Goal: Task Accomplishment & Management: Manage account settings

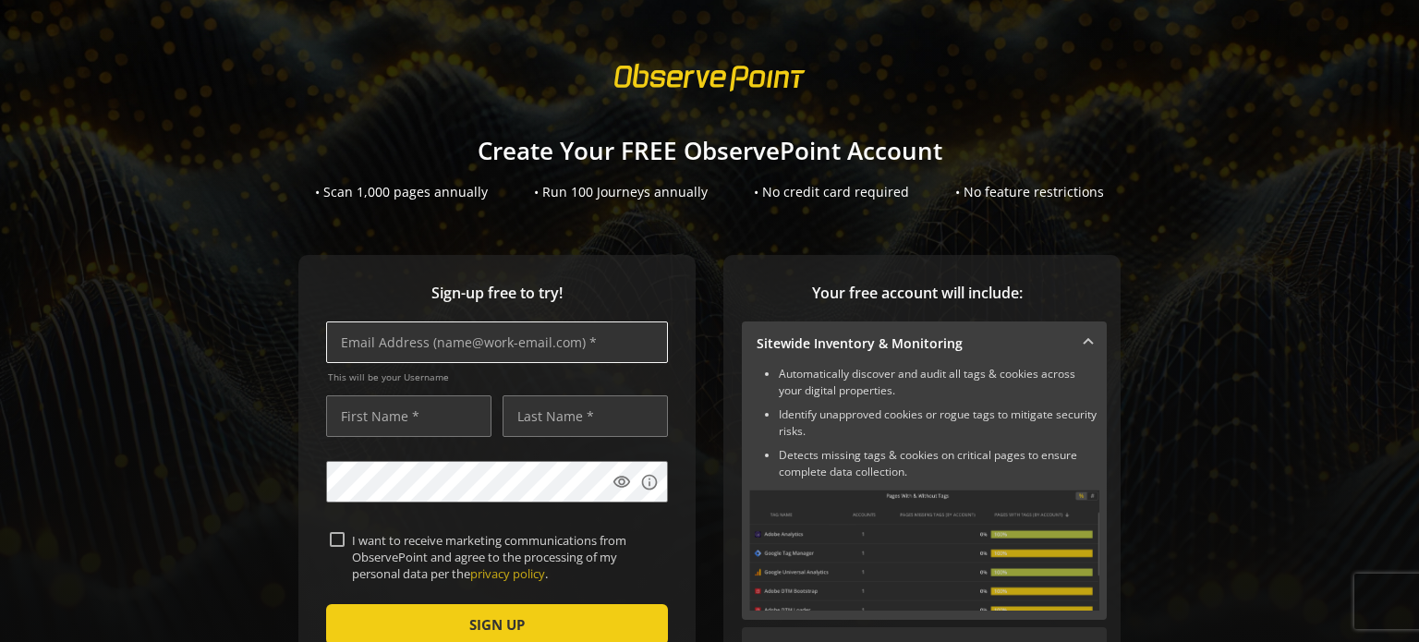
click at [517, 357] on input "text" at bounding box center [497, 342] width 342 height 42
type input "[EMAIL_ADDRESS][DOMAIN_NAME]"
type input "[PERSON_NAME]"
type input "Brown"
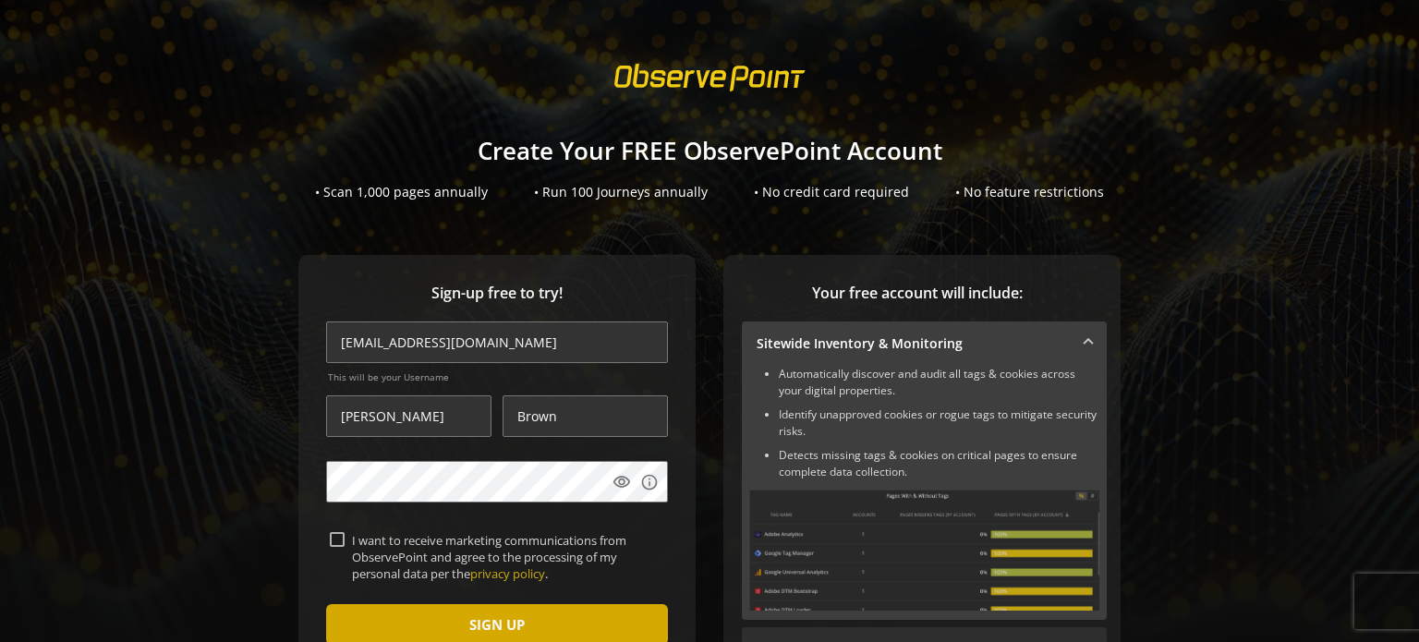
click at [454, 609] on span "submit" at bounding box center [497, 624] width 342 height 44
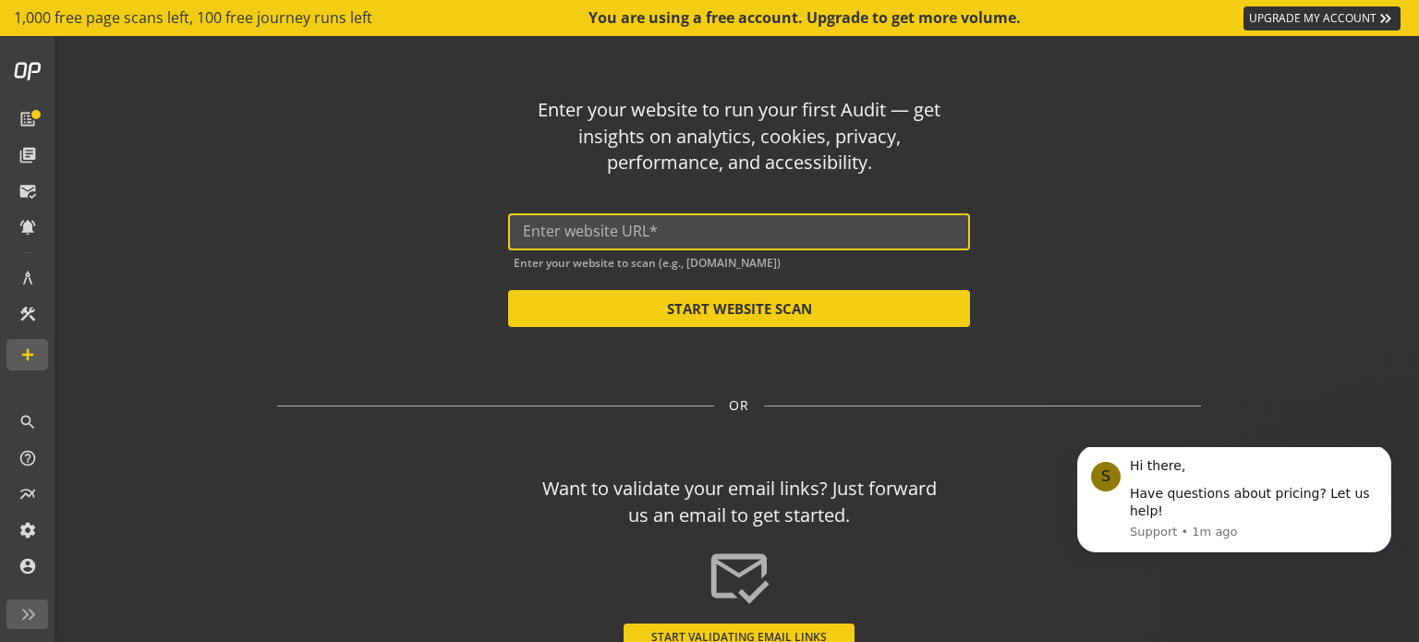
click at [717, 232] on input "text" at bounding box center [739, 232] width 432 height 18
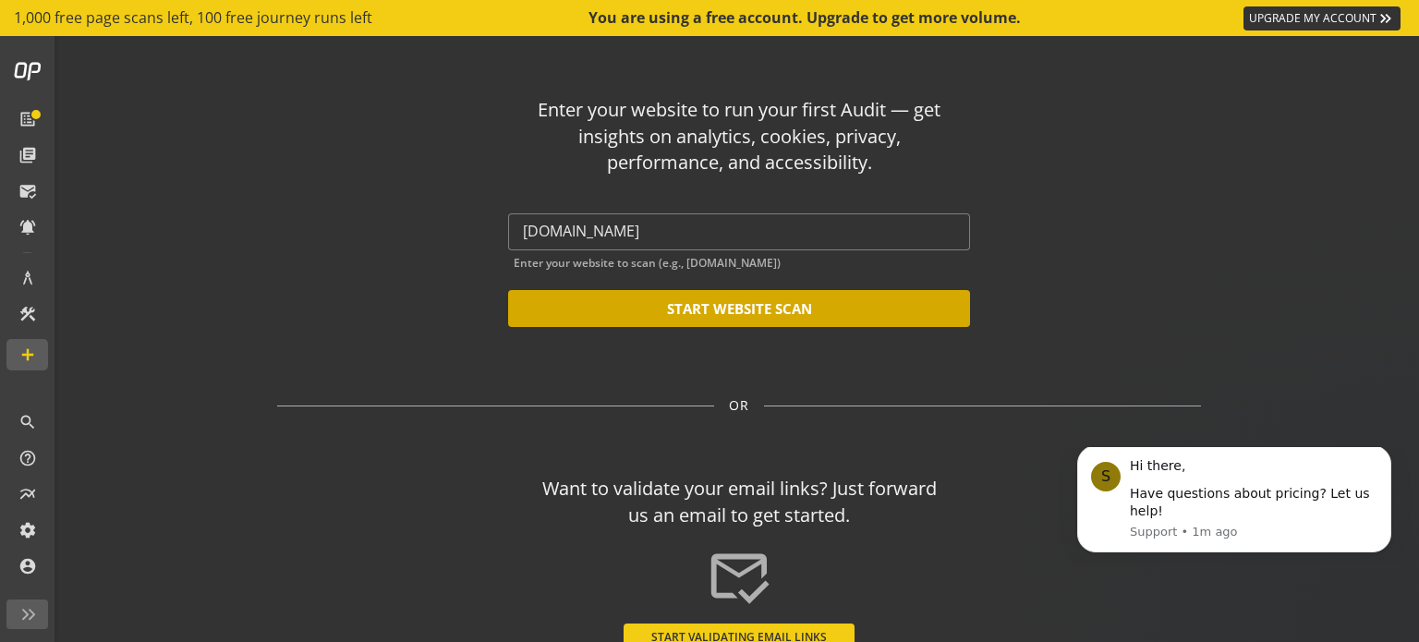
click at [686, 301] on button "START WEBSITE SCAN" at bounding box center [739, 308] width 462 height 37
type input "[URL][DOMAIN_NAME]"
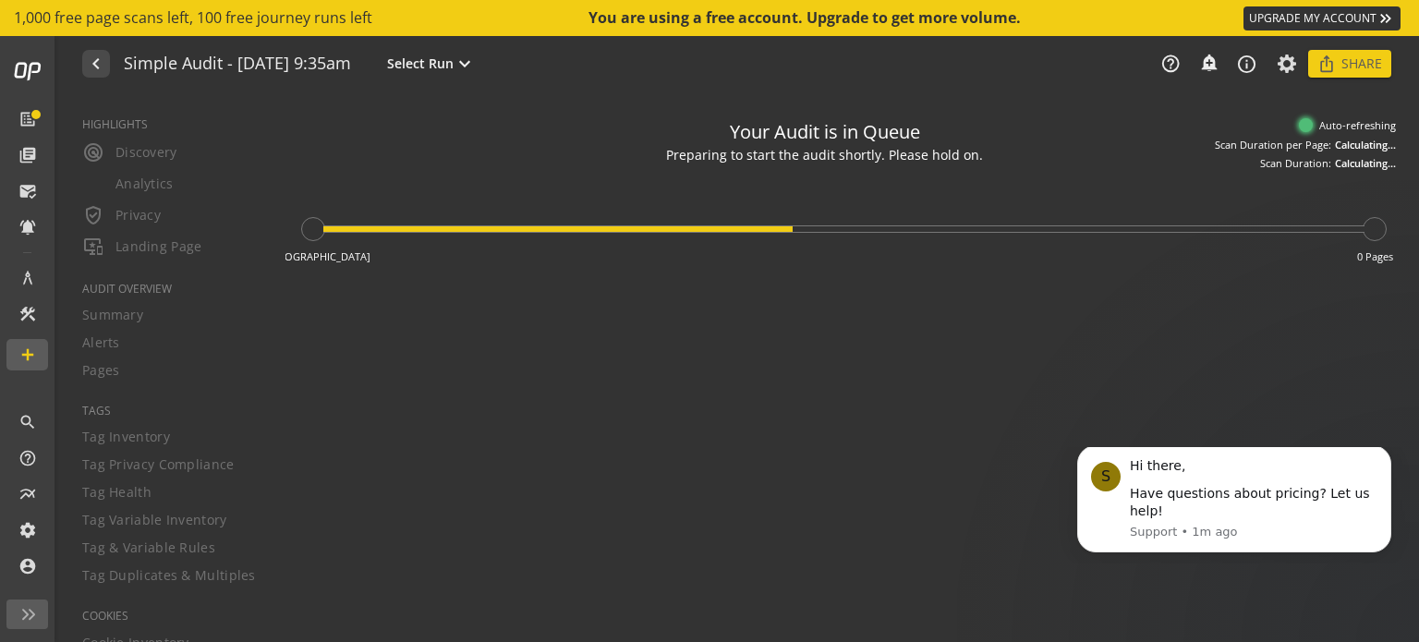
type textarea "Notes can include: -a description of what this audit is validating -changes in …"
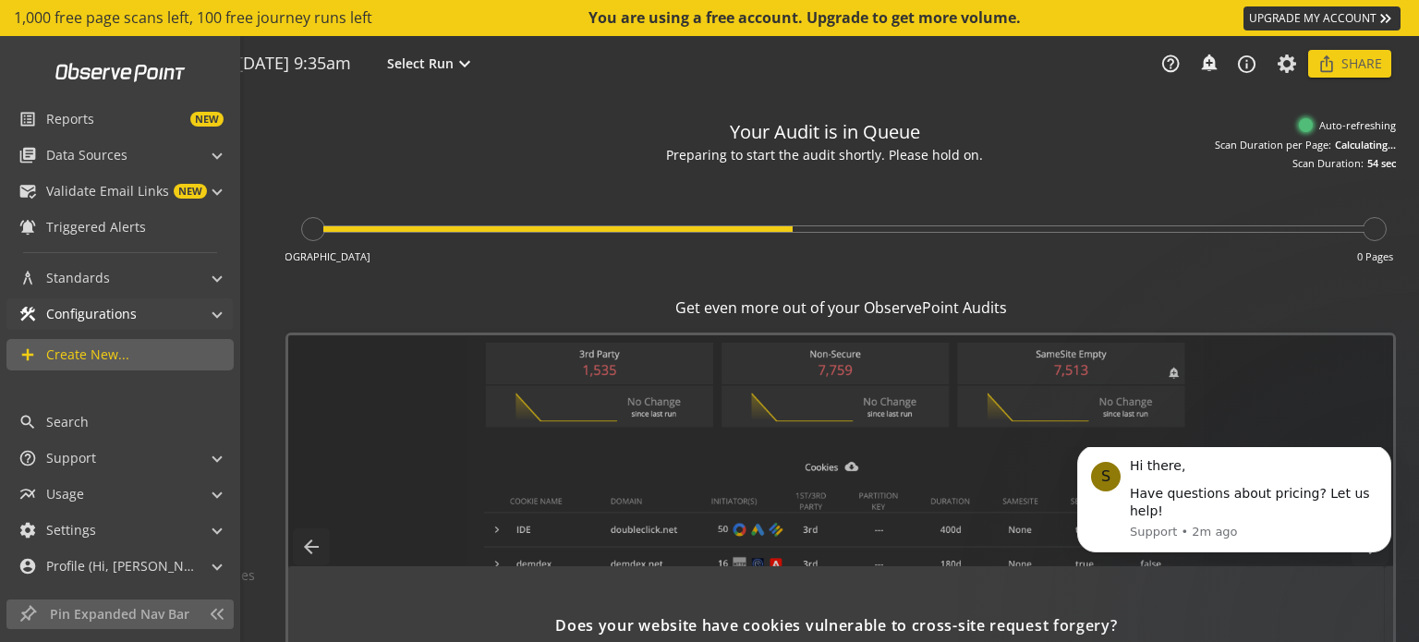
click at [78, 305] on span "Configurations" at bounding box center [91, 314] width 91 height 18
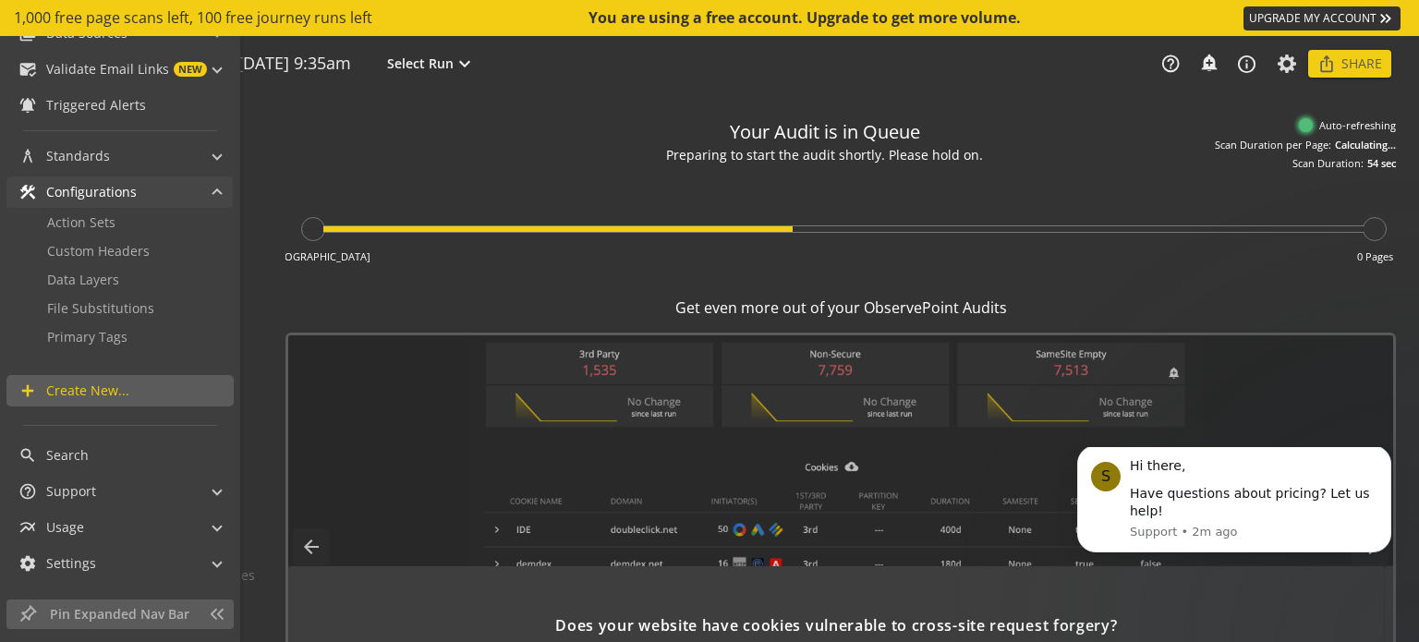
scroll to position [132, 0]
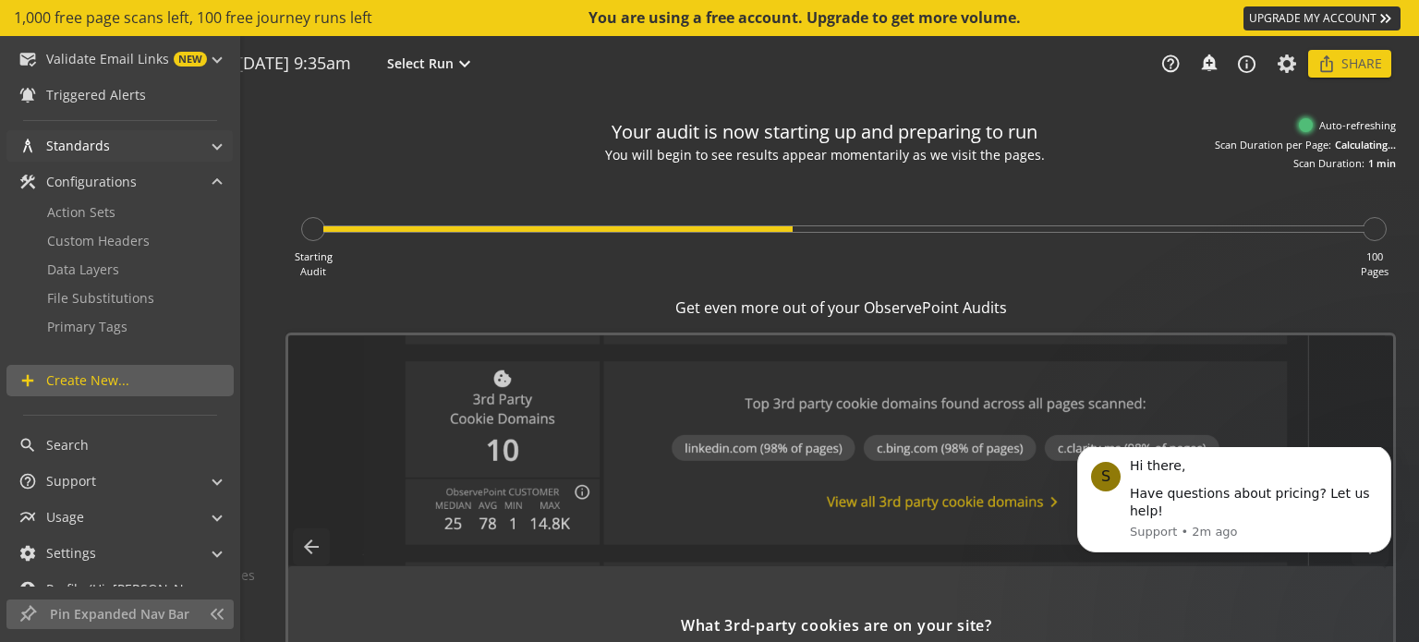
click at [79, 153] on span "Standards" at bounding box center [78, 146] width 64 height 18
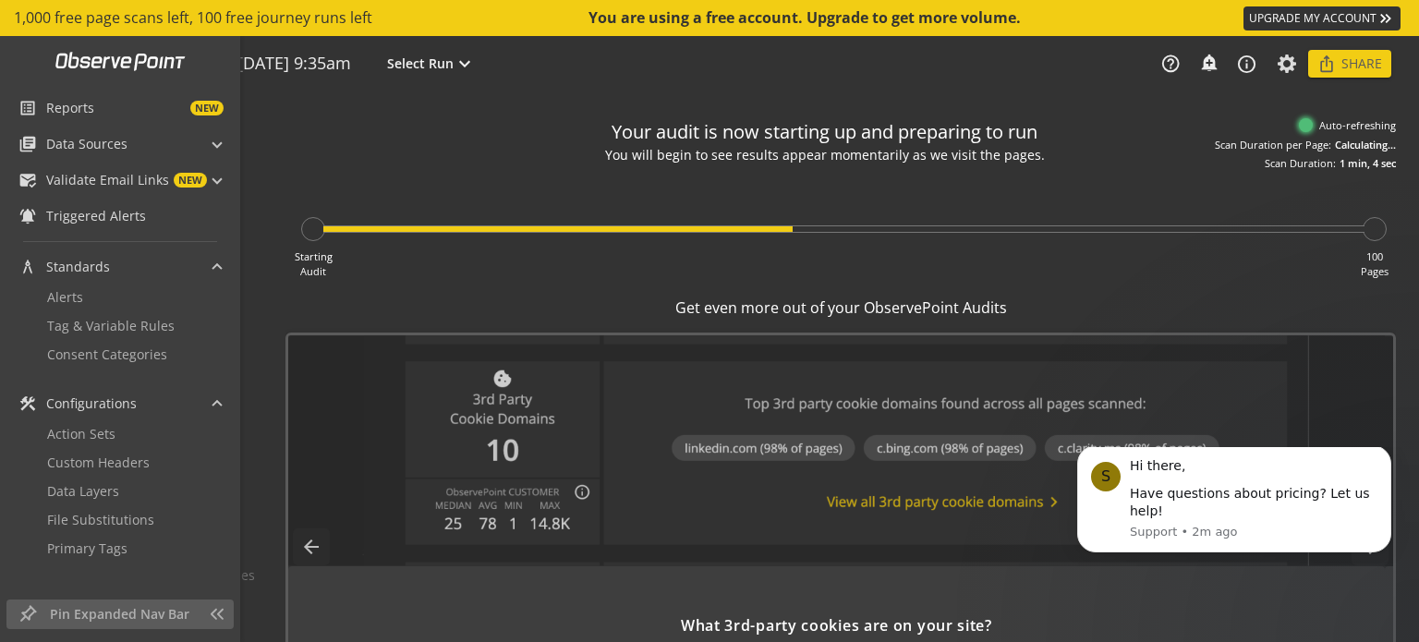
scroll to position [0, 0]
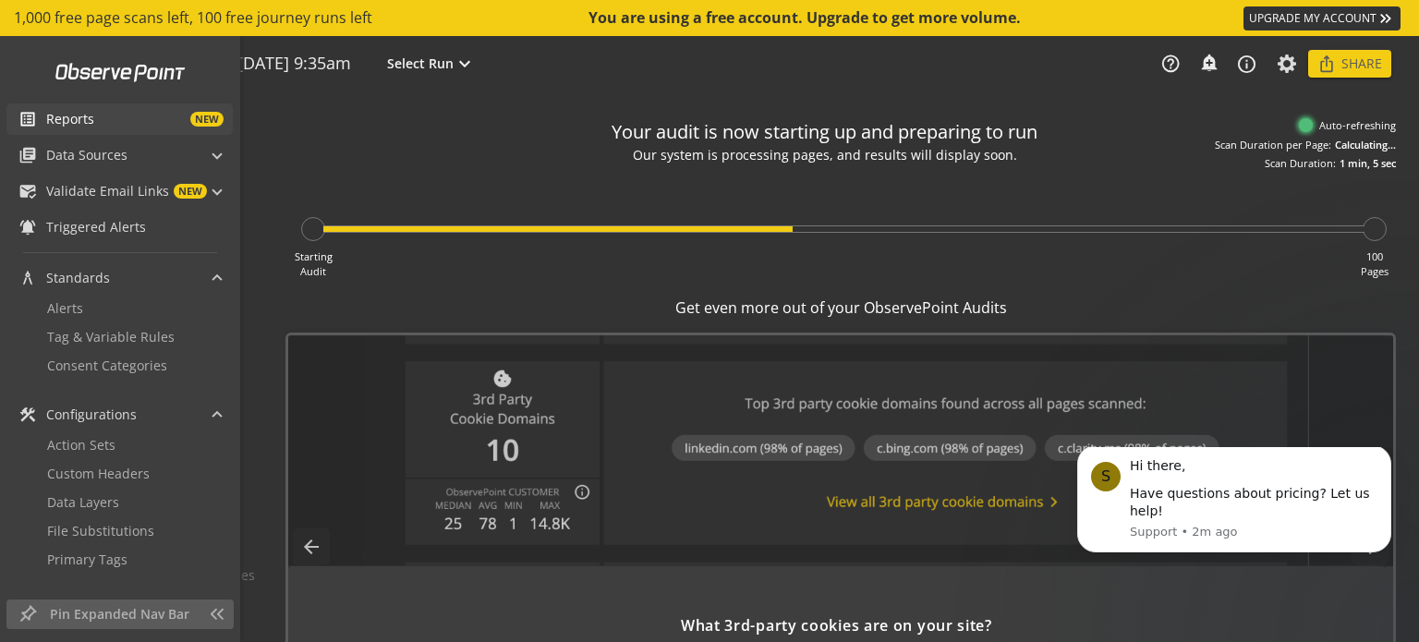
click at [74, 119] on span "Reports" at bounding box center [70, 119] width 48 height 18
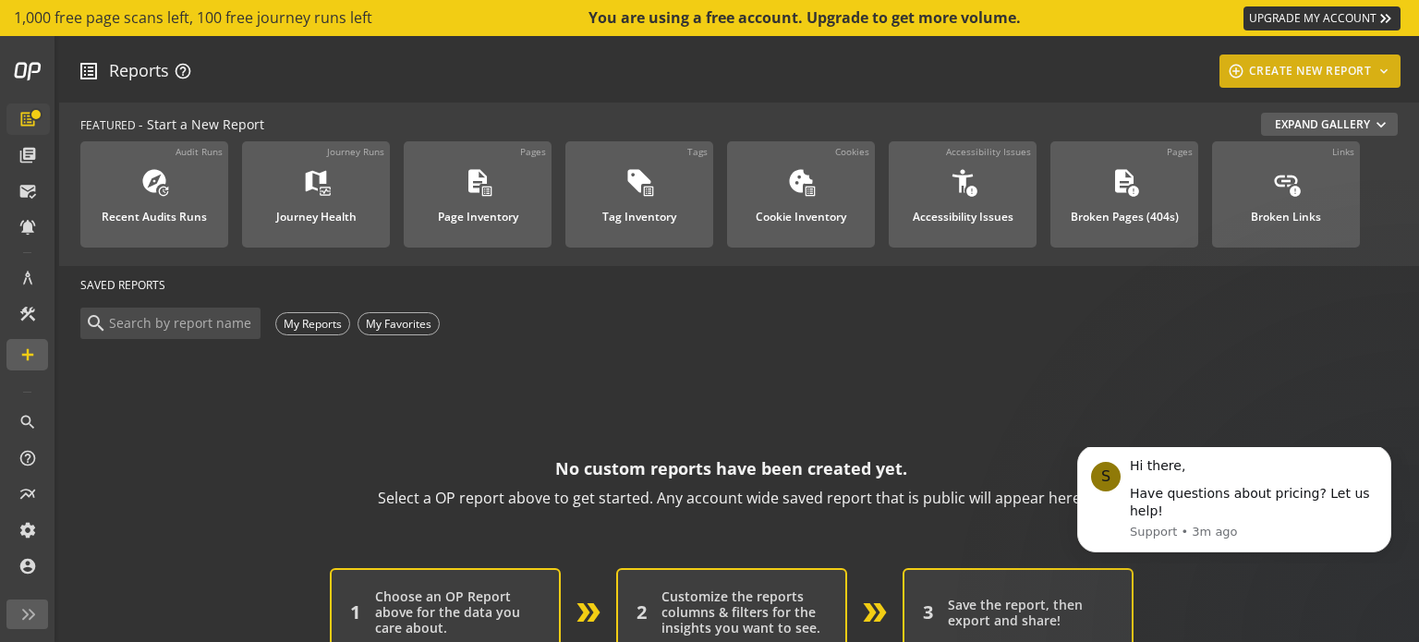
click at [1262, 61] on div "add_circle_outline CREATE NEW REPORT keyboard_arrow_down" at bounding box center [1309, 70] width 167 height 33
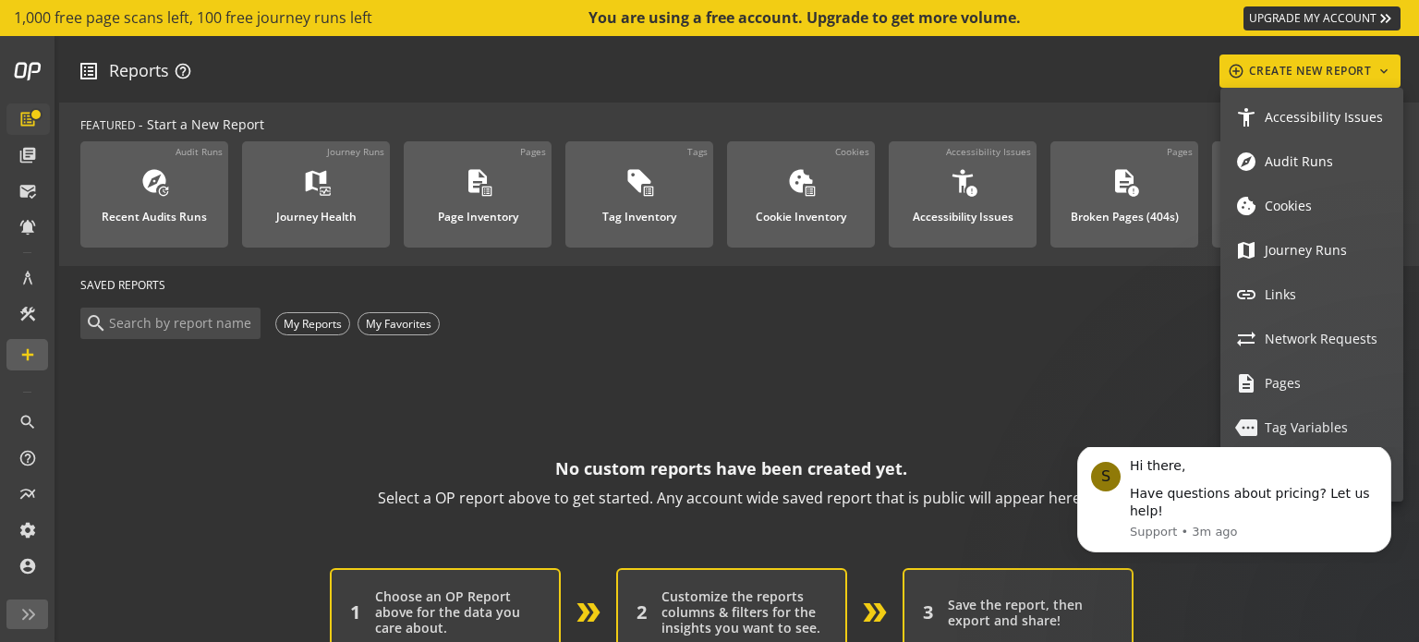
click at [1271, 150] on link "explore Audit Runs" at bounding box center [1311, 161] width 183 height 44
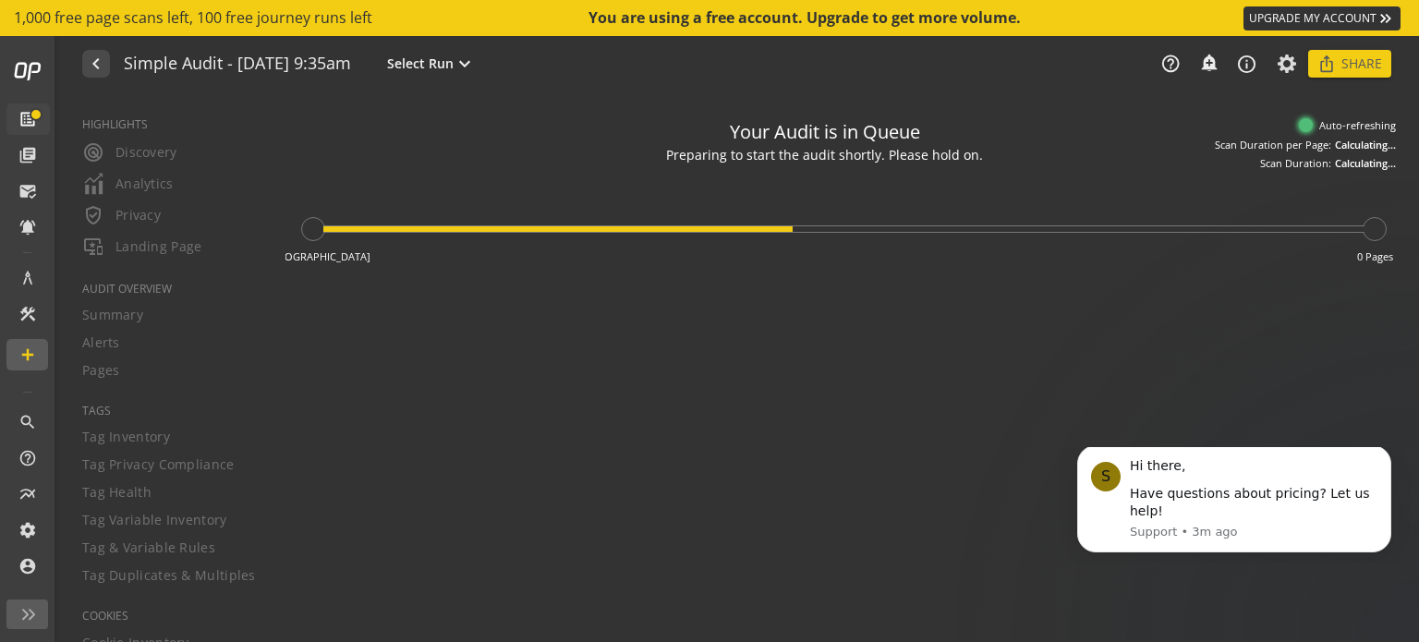
type textarea "Notes can include: -a description of what this audit is validating -changes in …"
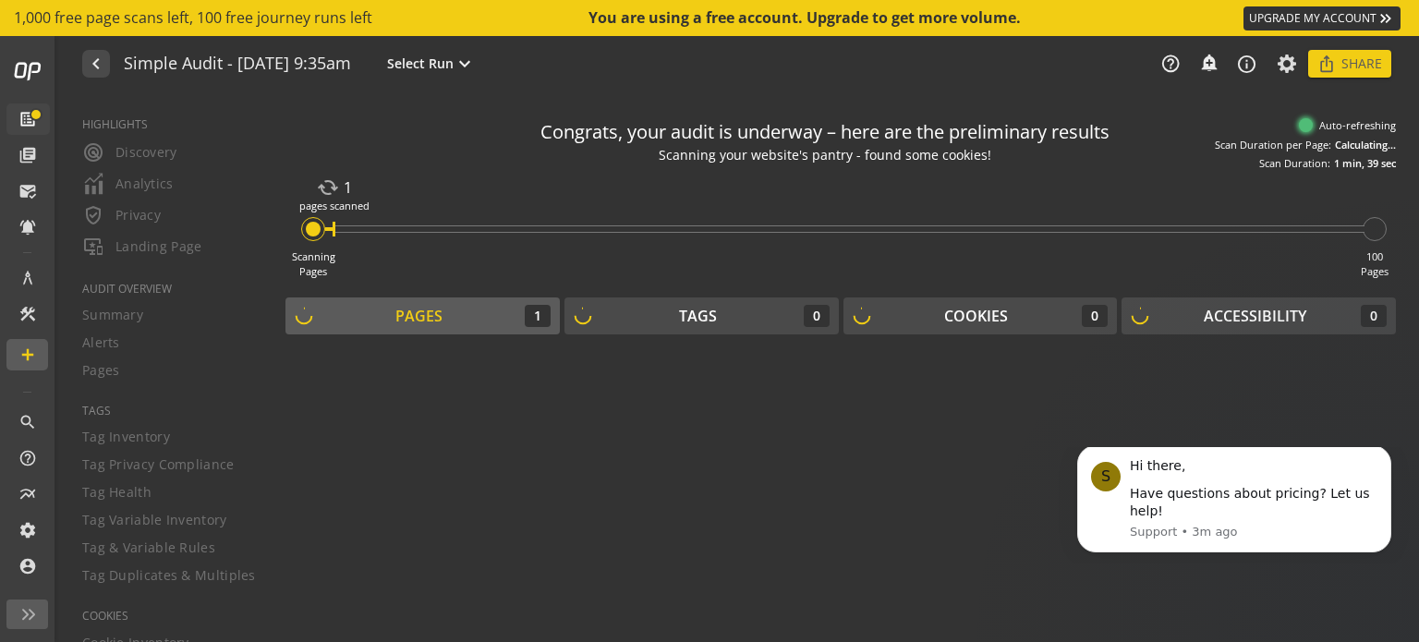
click at [421, 321] on div "Pages" at bounding box center [418, 316] width 47 height 21
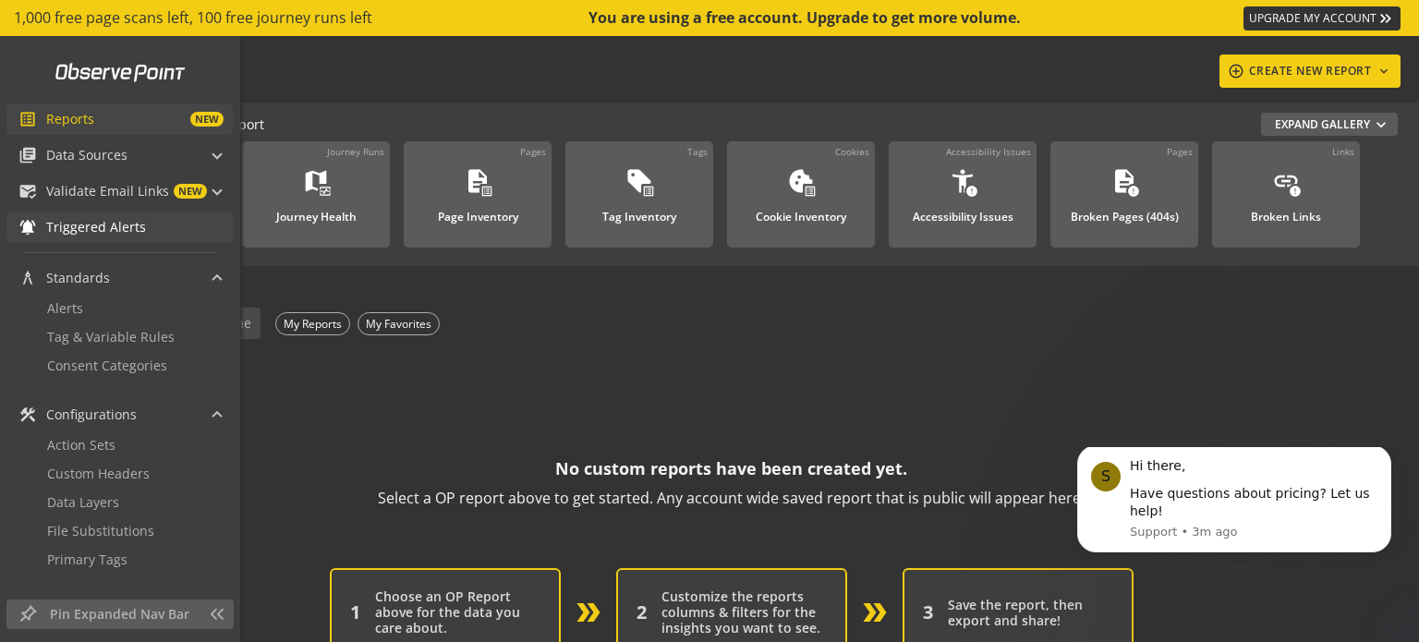
click at [82, 221] on span "Triggered Alerts" at bounding box center [96, 227] width 100 height 18
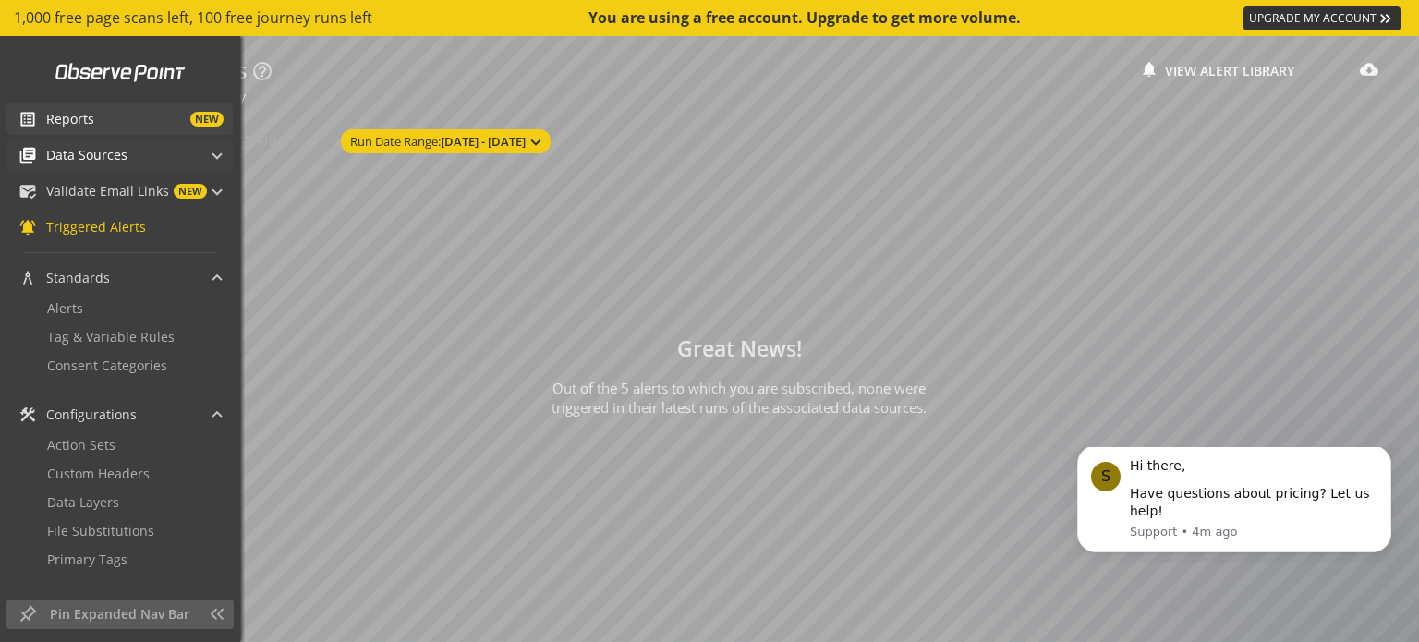
click at [66, 161] on span "Data Sources" at bounding box center [86, 155] width 81 height 18
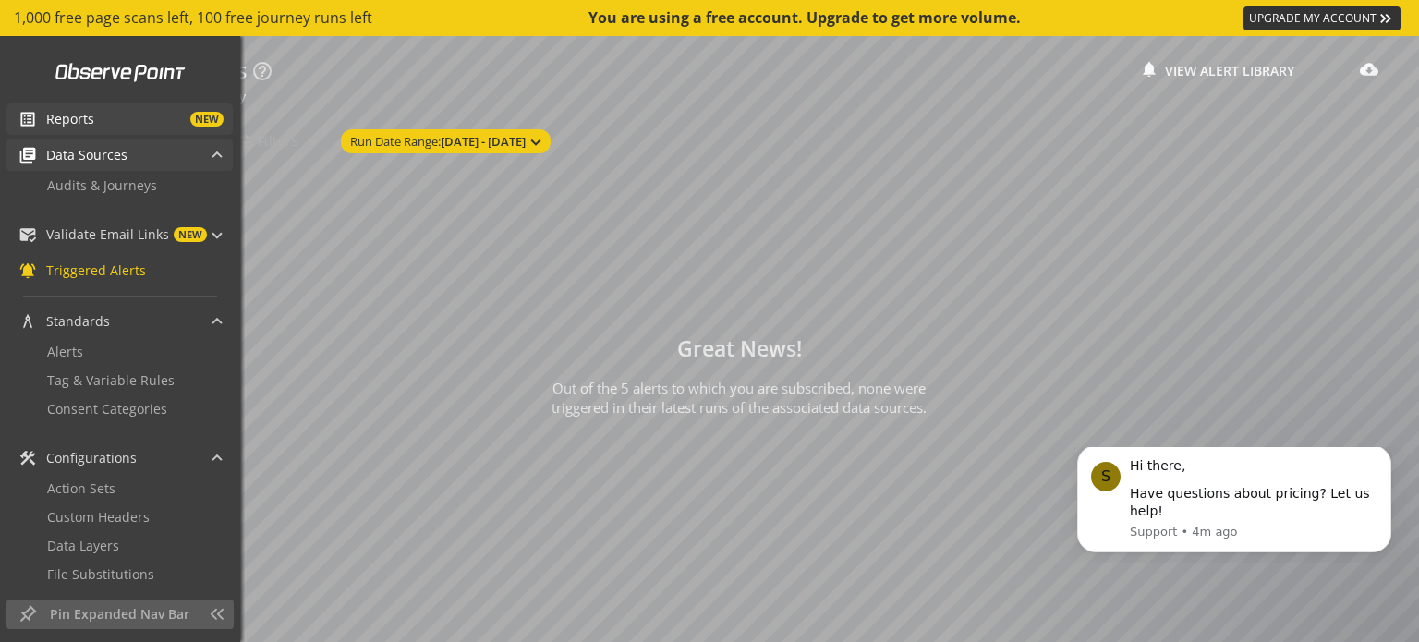
scroll to position [103, 0]
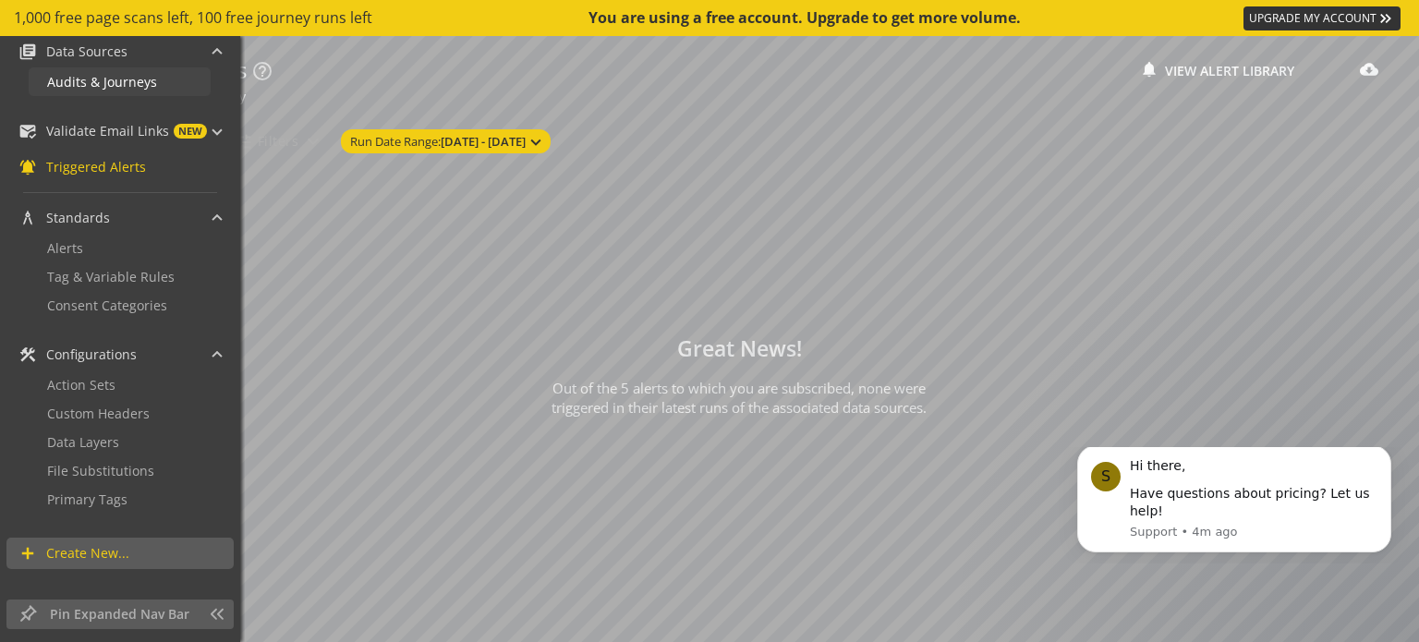
click at [92, 88] on span "Audits & Journeys" at bounding box center [102, 82] width 110 height 18
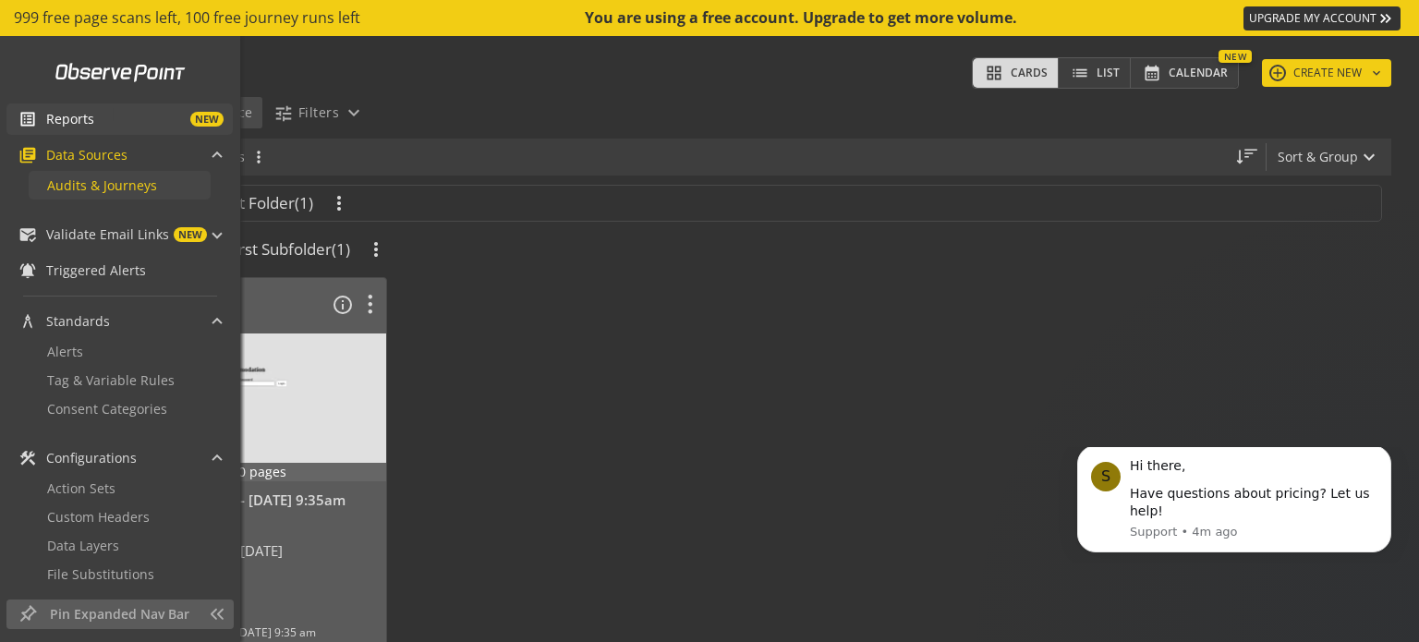
click at [102, 183] on span "Audits & Journeys" at bounding box center [102, 185] width 110 height 18
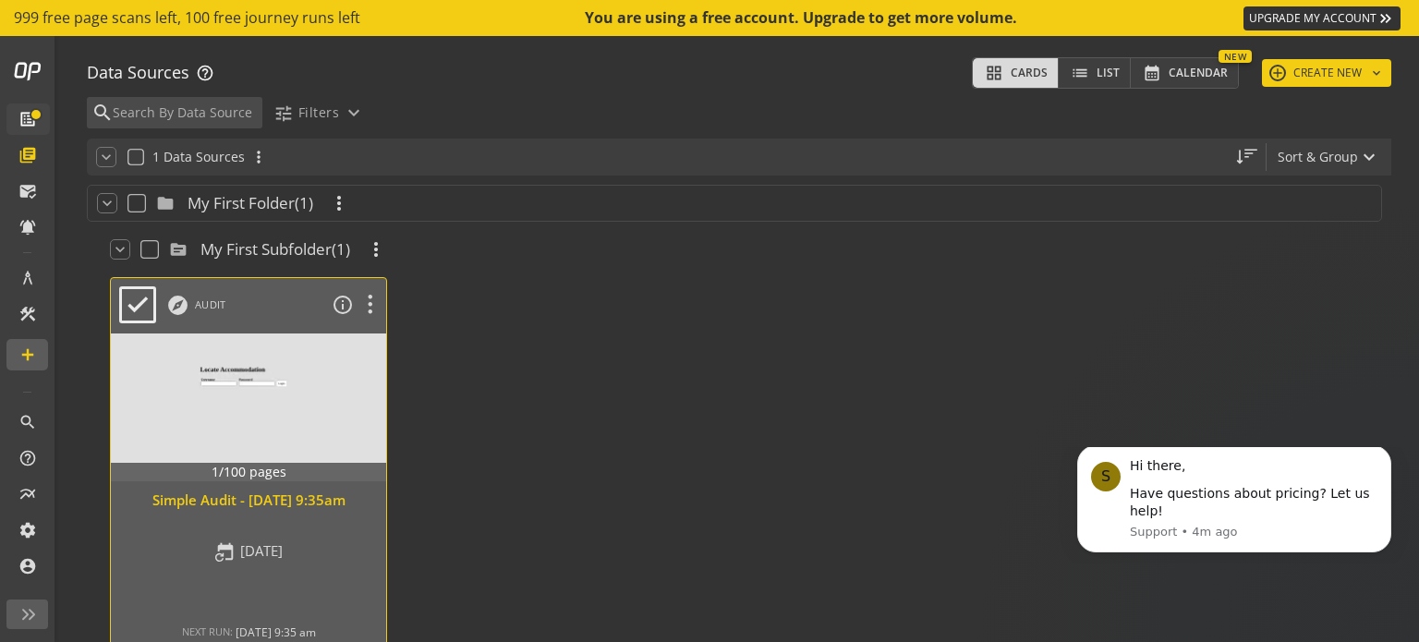
click at [252, 311] on div "explore Audit info_outline" at bounding box center [253, 300] width 266 height 44
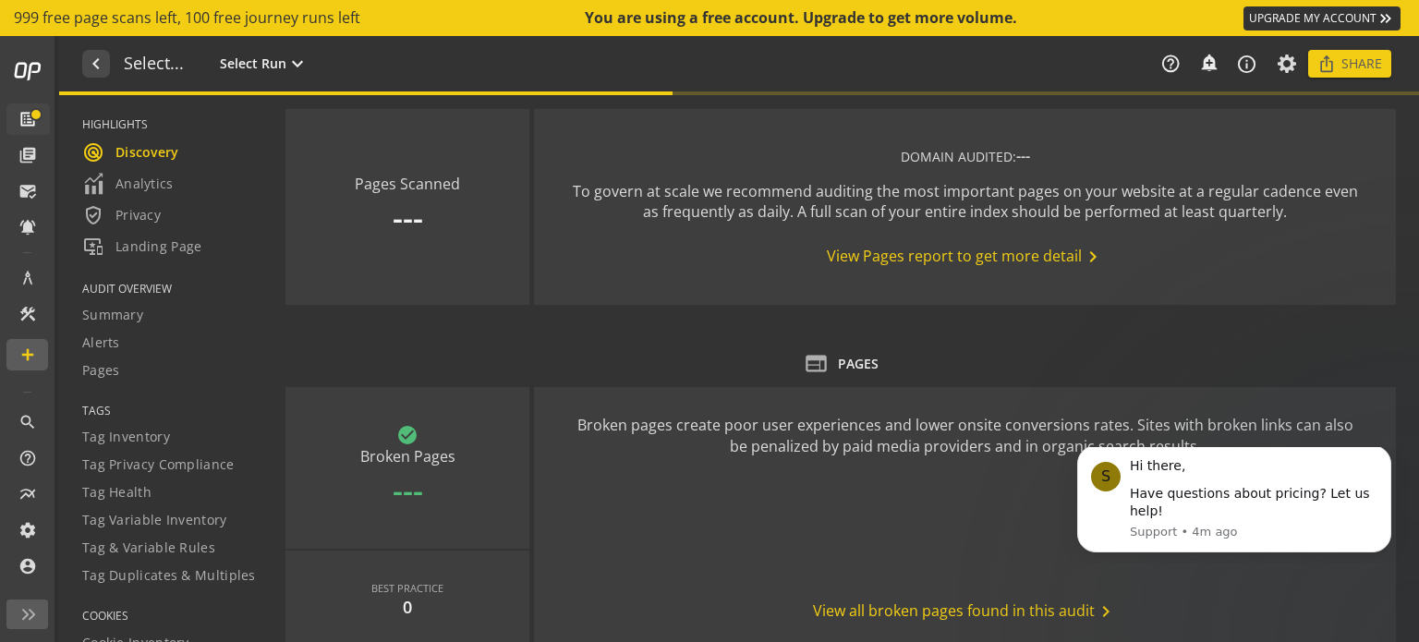
type textarea "Notes can include: -a description of what this audit is validating -changes in …"
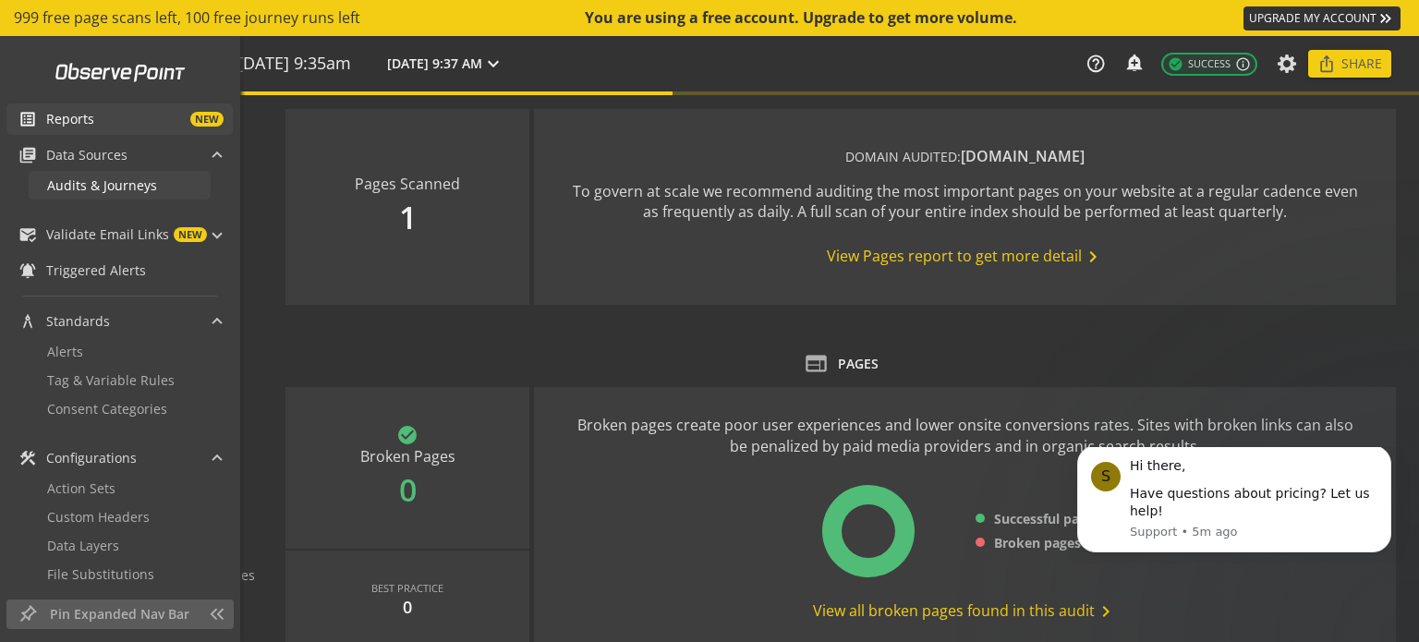
click at [57, 187] on span "Audits & Journeys" at bounding box center [102, 185] width 110 height 18
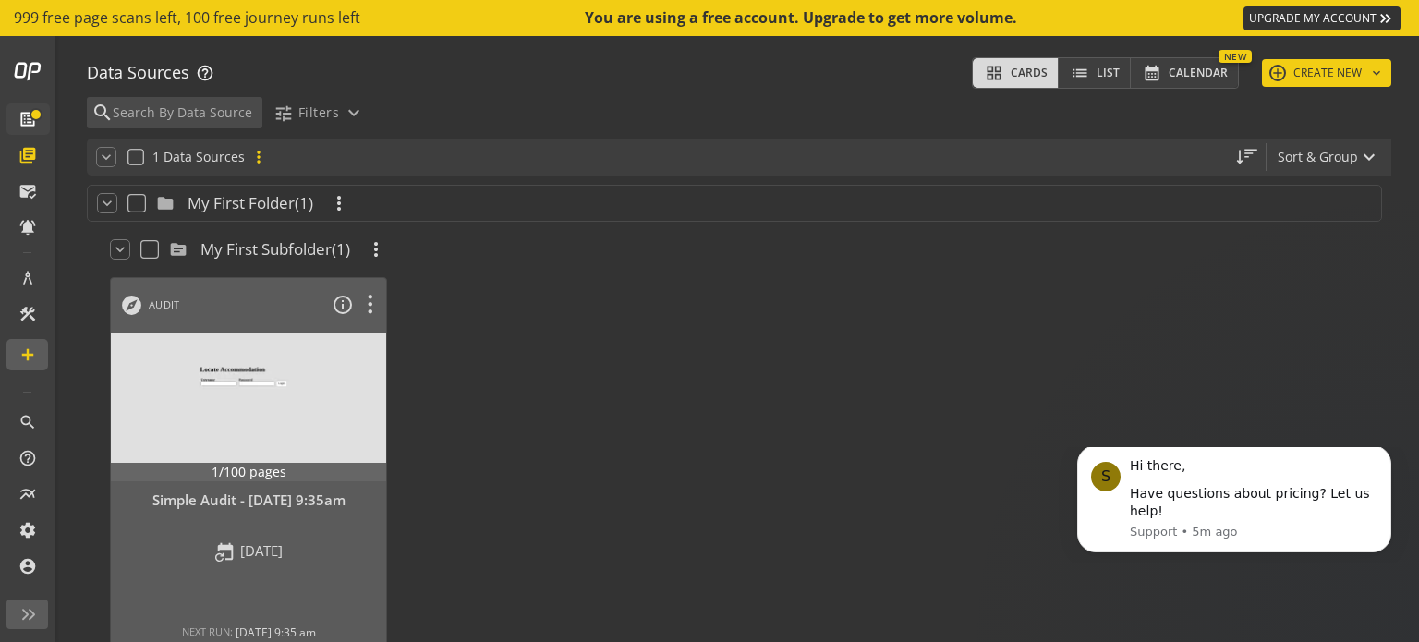
click at [255, 155] on mat-icon "more_vert" at bounding box center [258, 157] width 18 height 18
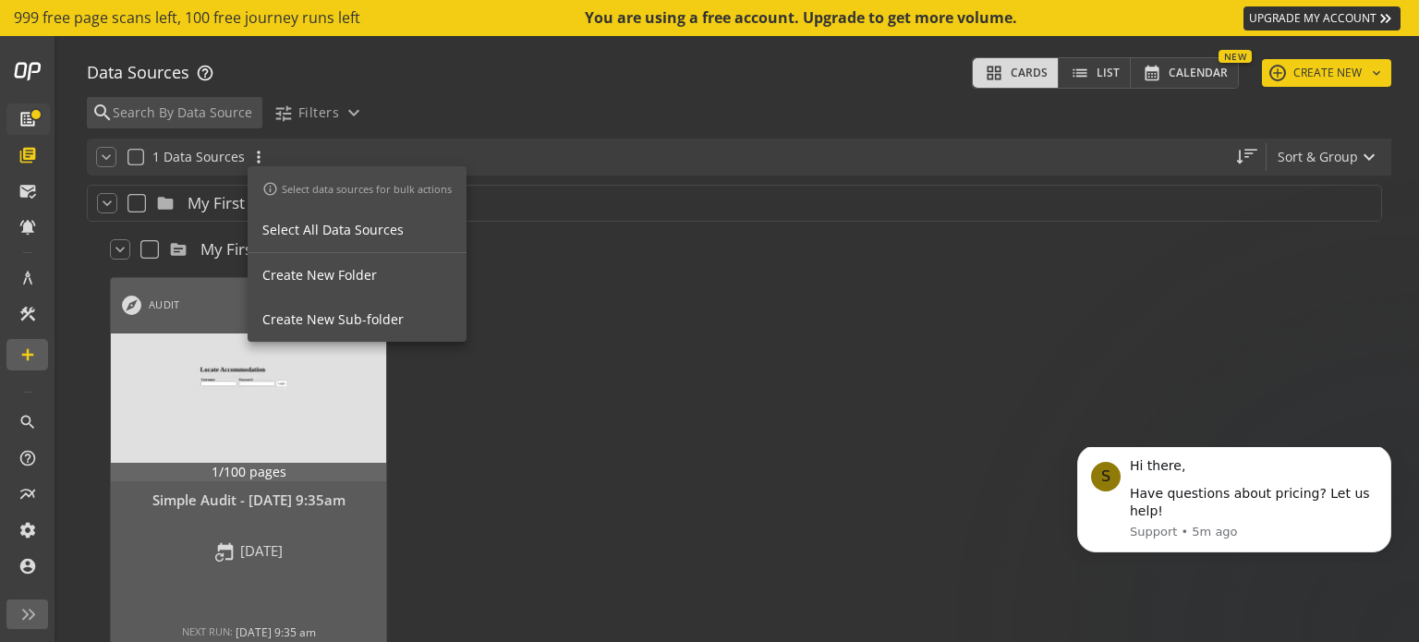
click at [1186, 73] on div at bounding box center [709, 321] width 1419 height 642
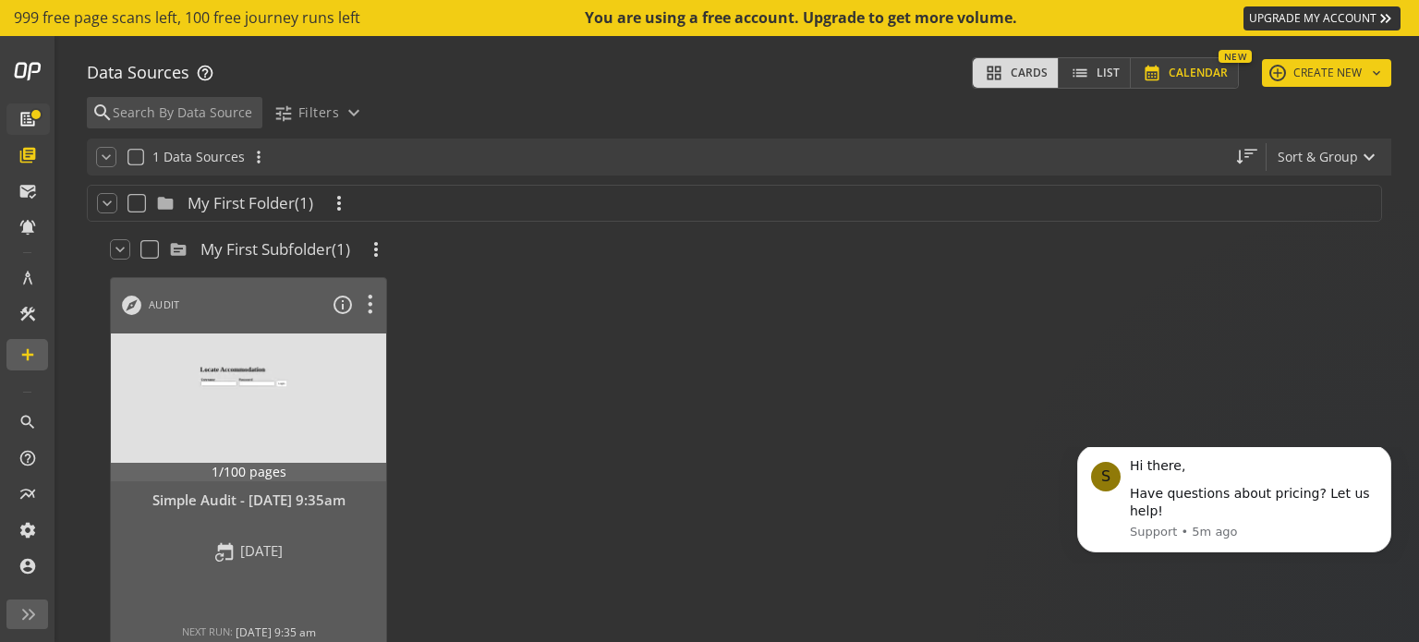
click at [1172, 77] on span "Calendar" at bounding box center [1197, 73] width 59 height 26
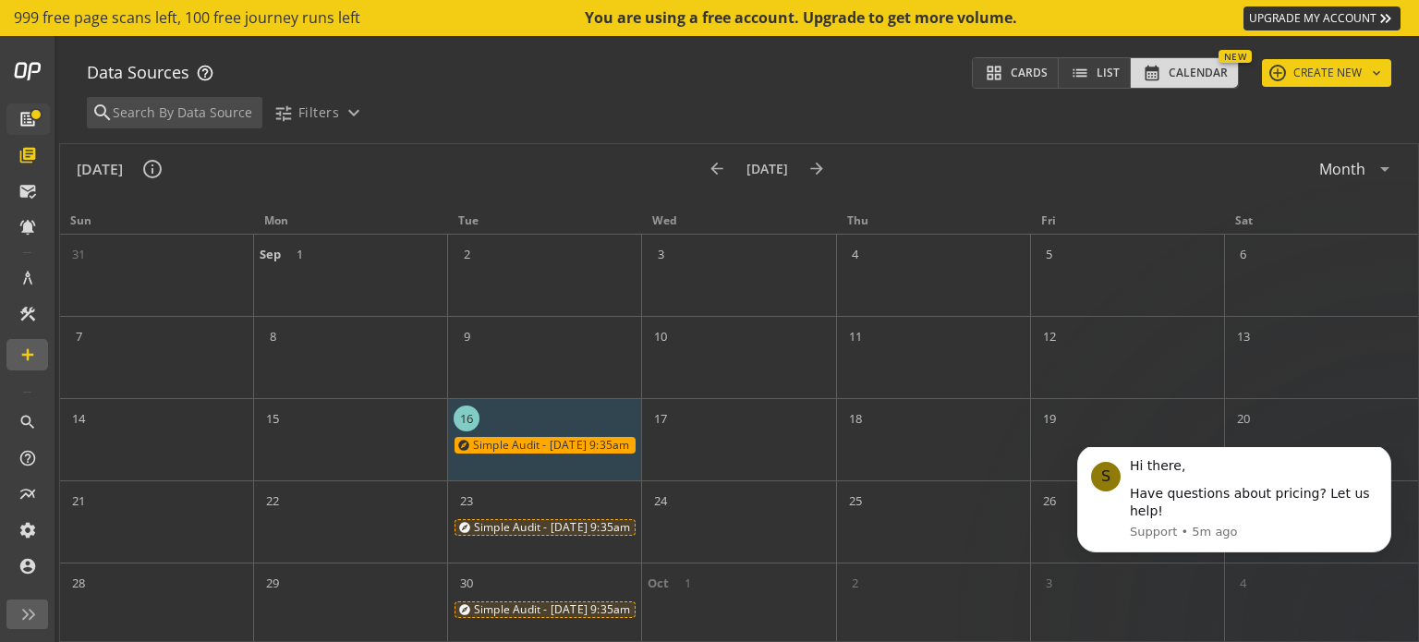
click at [518, 439] on div "explore Simple Audit - [DATE] 9:35am" at bounding box center [544, 445] width 181 height 17
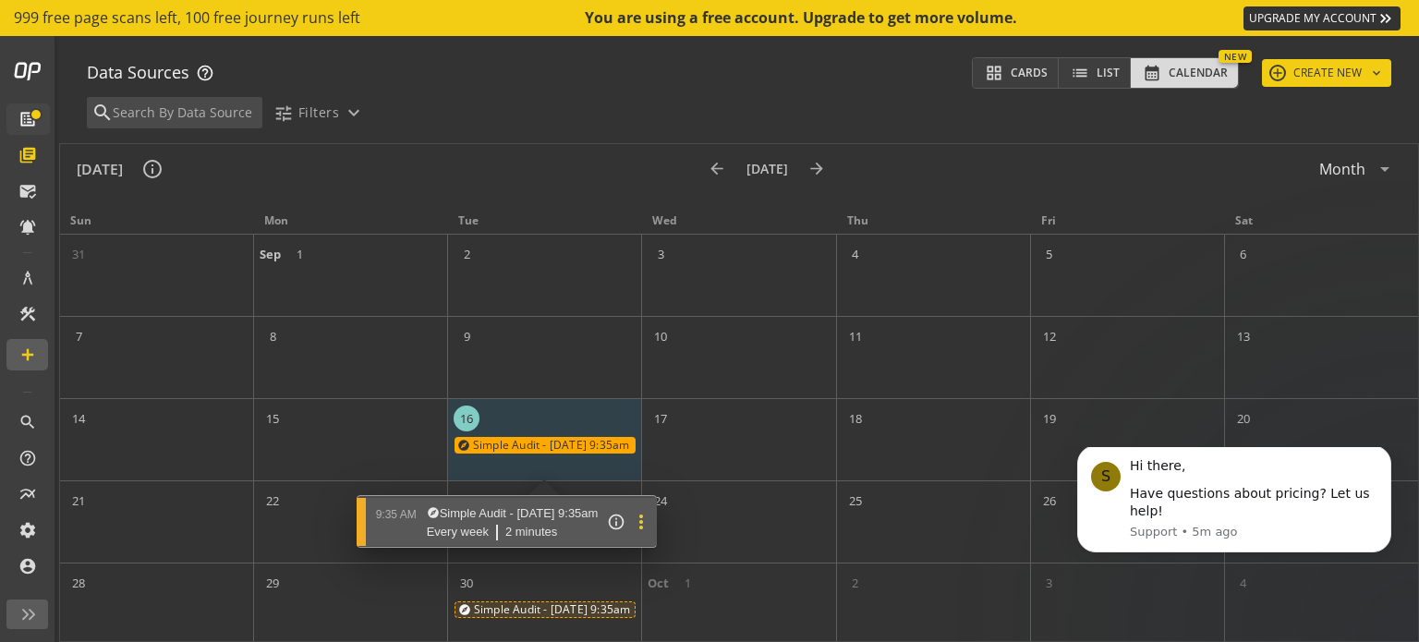
click at [652, 520] on mat-icon "more_vert" at bounding box center [641, 522] width 22 height 22
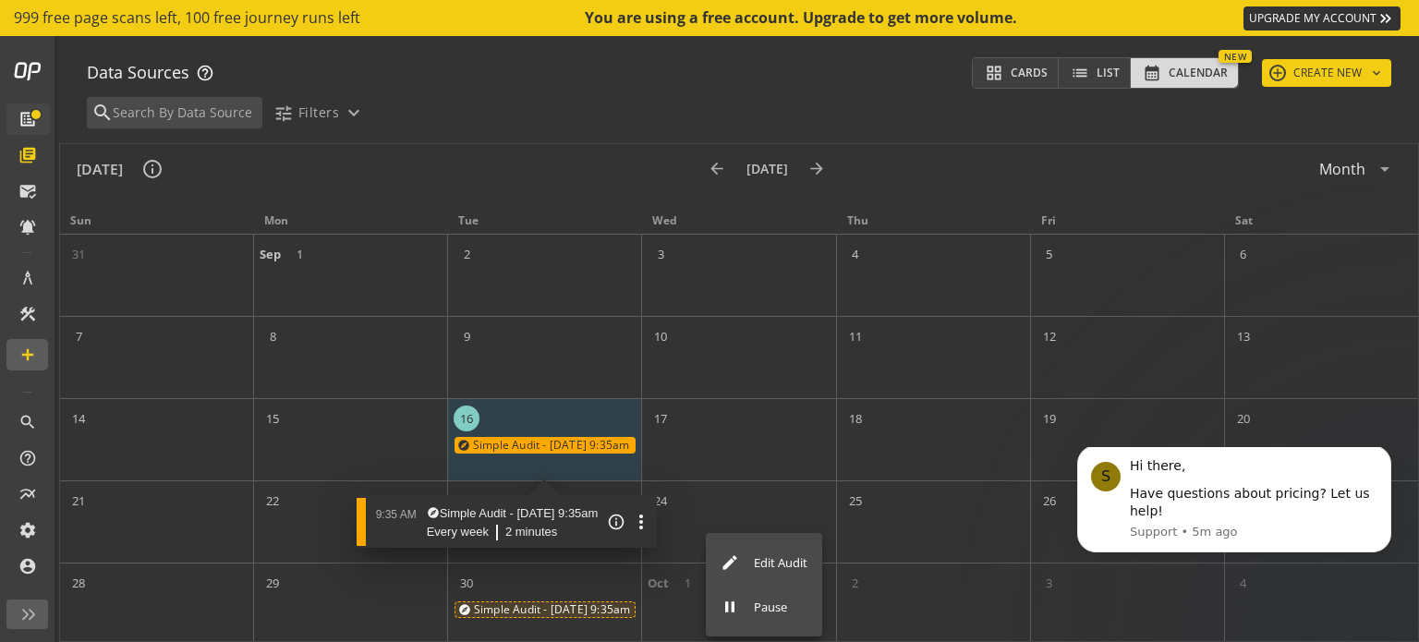
click at [755, 562] on span "Edit Audit" at bounding box center [781, 563] width 54 height 18
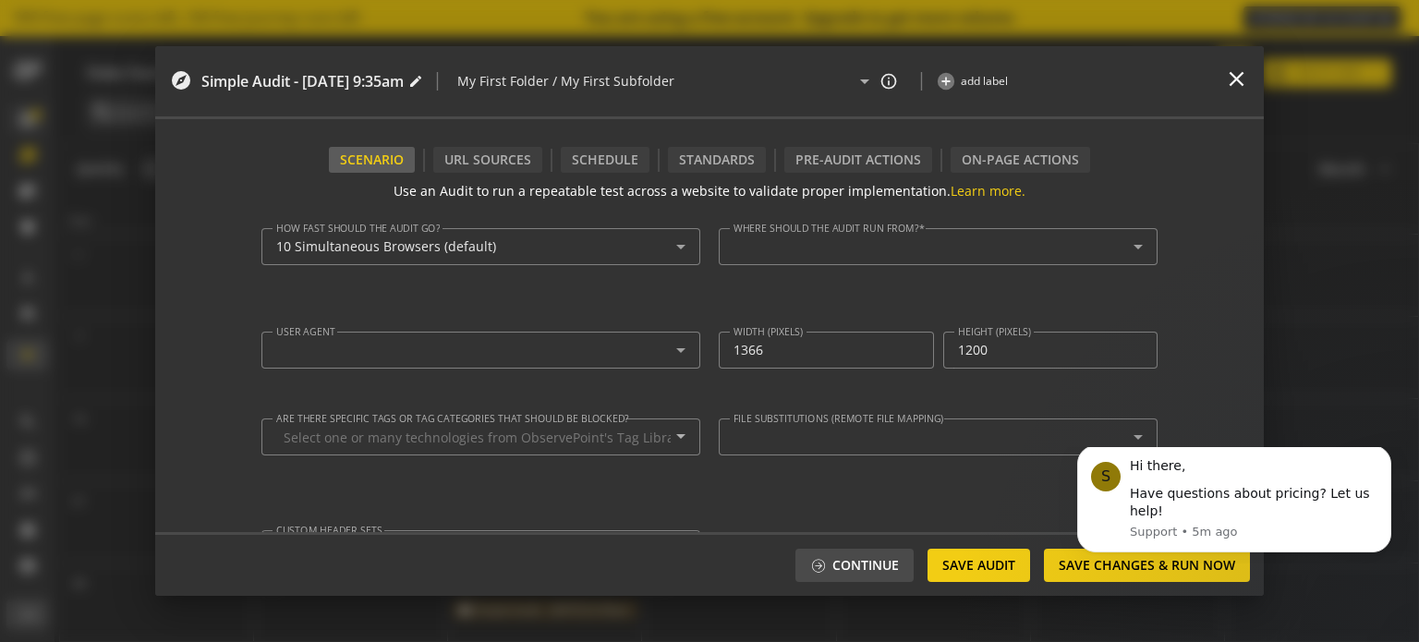
type textarea "[EMAIL_ADDRESS][DOMAIN_NAME]"
type input "09:35"
click at [617, 166] on div "Schedule" at bounding box center [605, 160] width 89 height 26
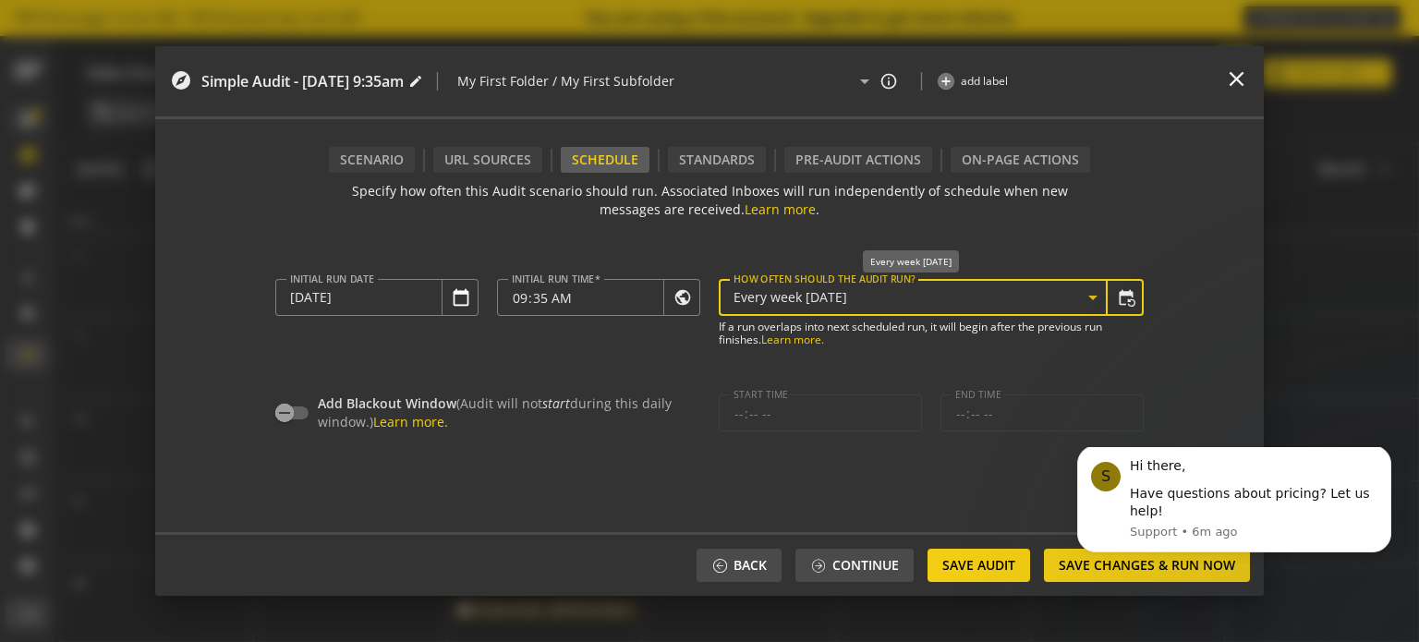
click at [847, 297] on span "Every week [DATE]" at bounding box center [790, 297] width 114 height 18
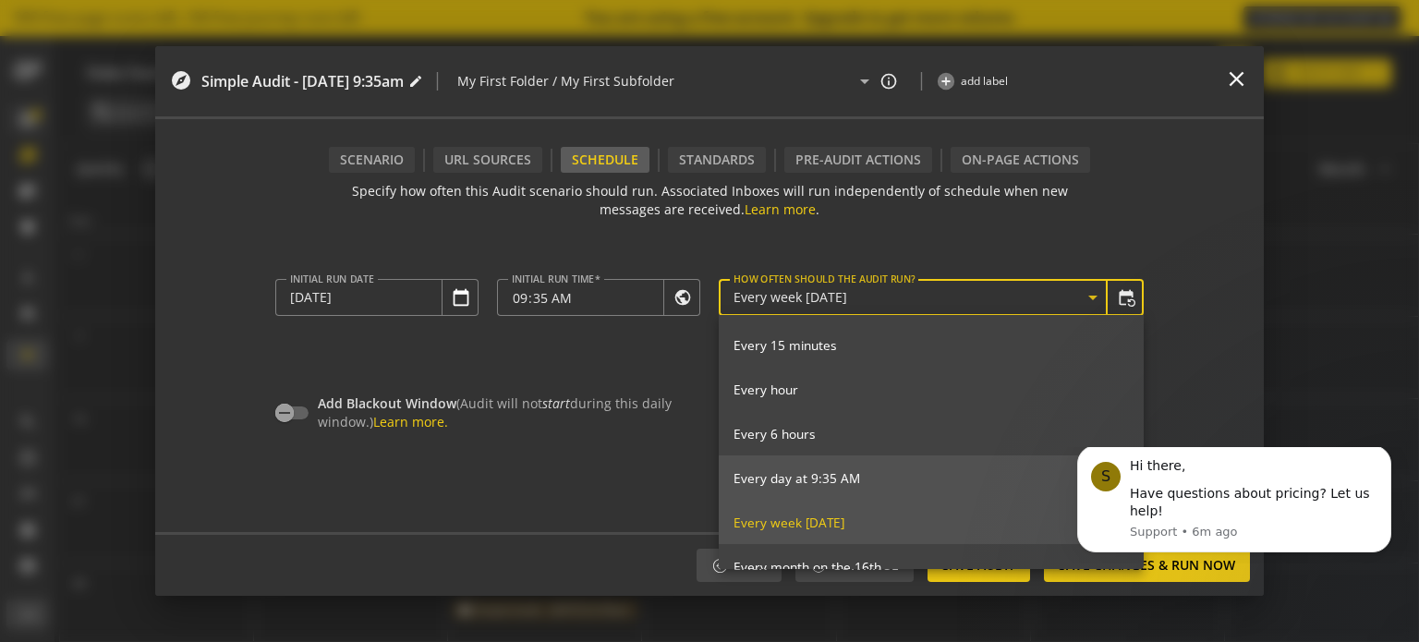
click at [862, 473] on span "Every day at 9:35 AM" at bounding box center [930, 478] width 395 height 17
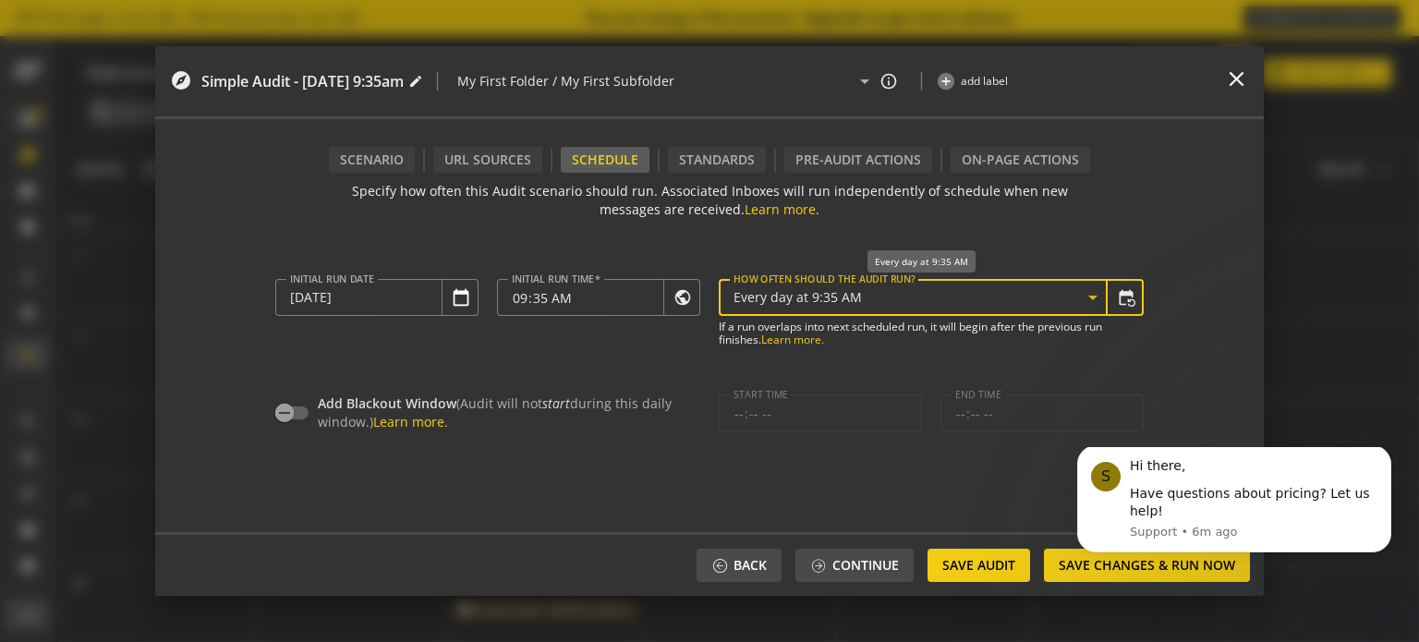
click at [1086, 306] on icon at bounding box center [1092, 297] width 22 height 22
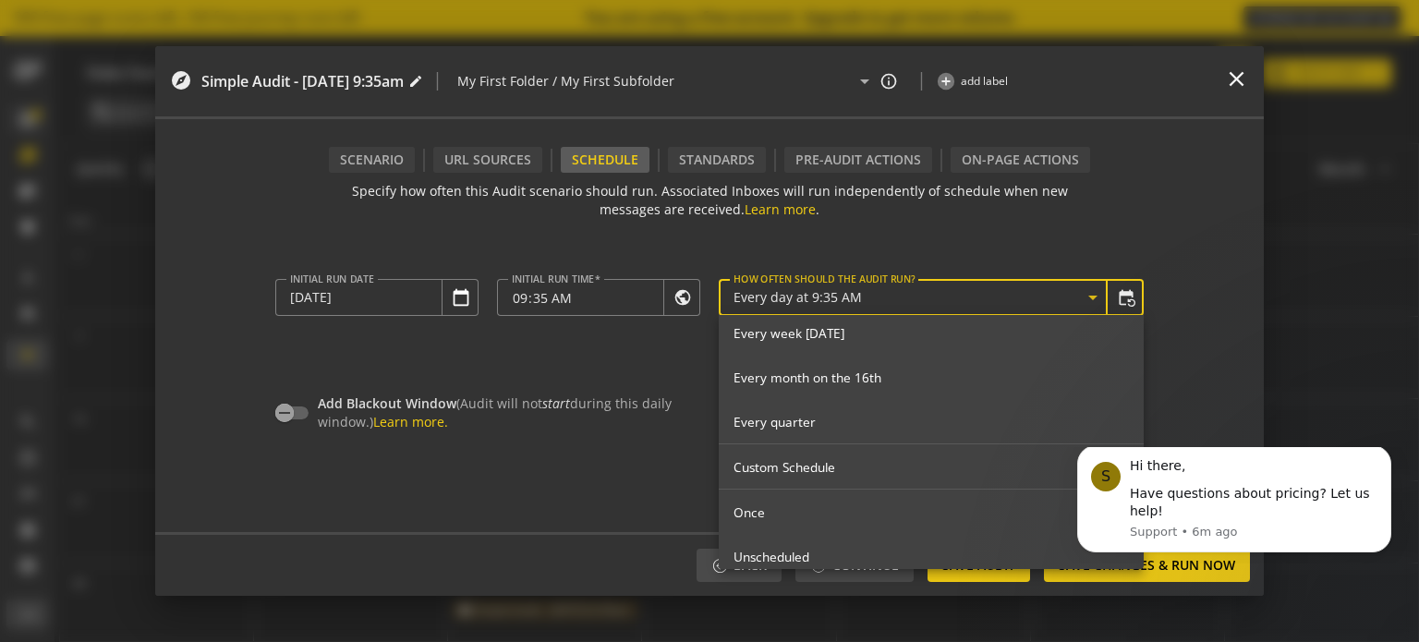
scroll to position [205, 0]
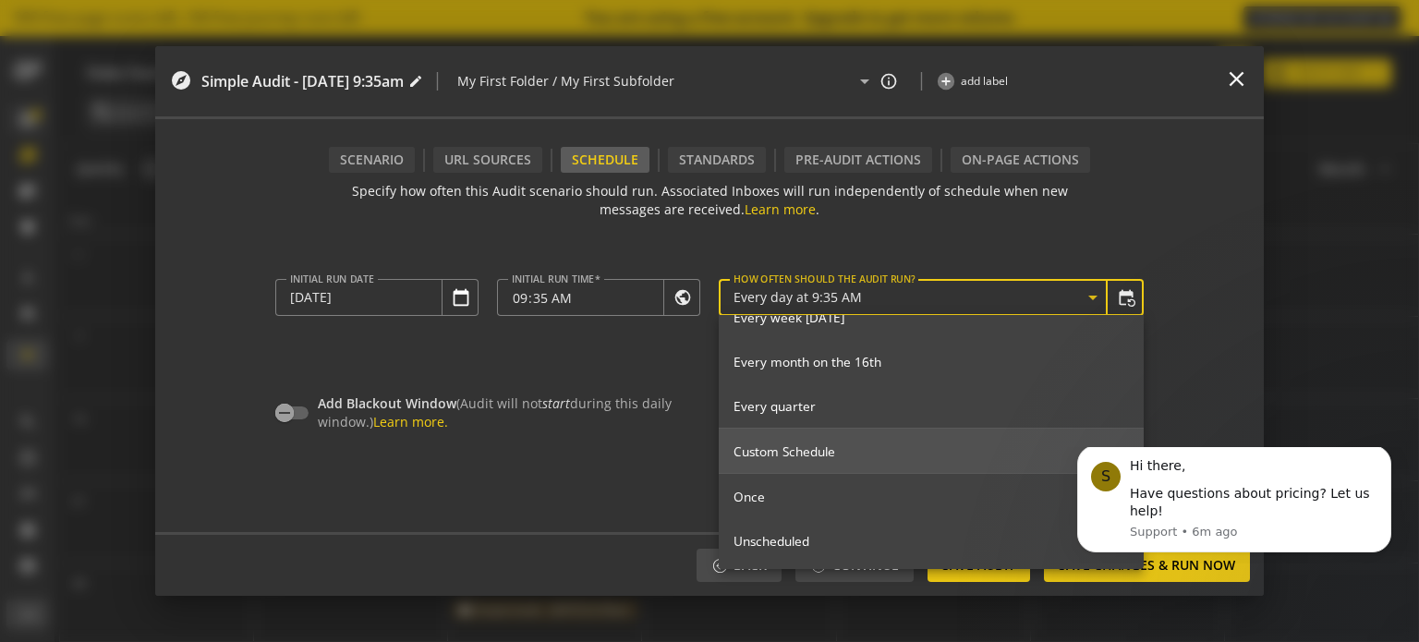
click at [858, 454] on span "Custom Schedule" at bounding box center [930, 451] width 395 height 17
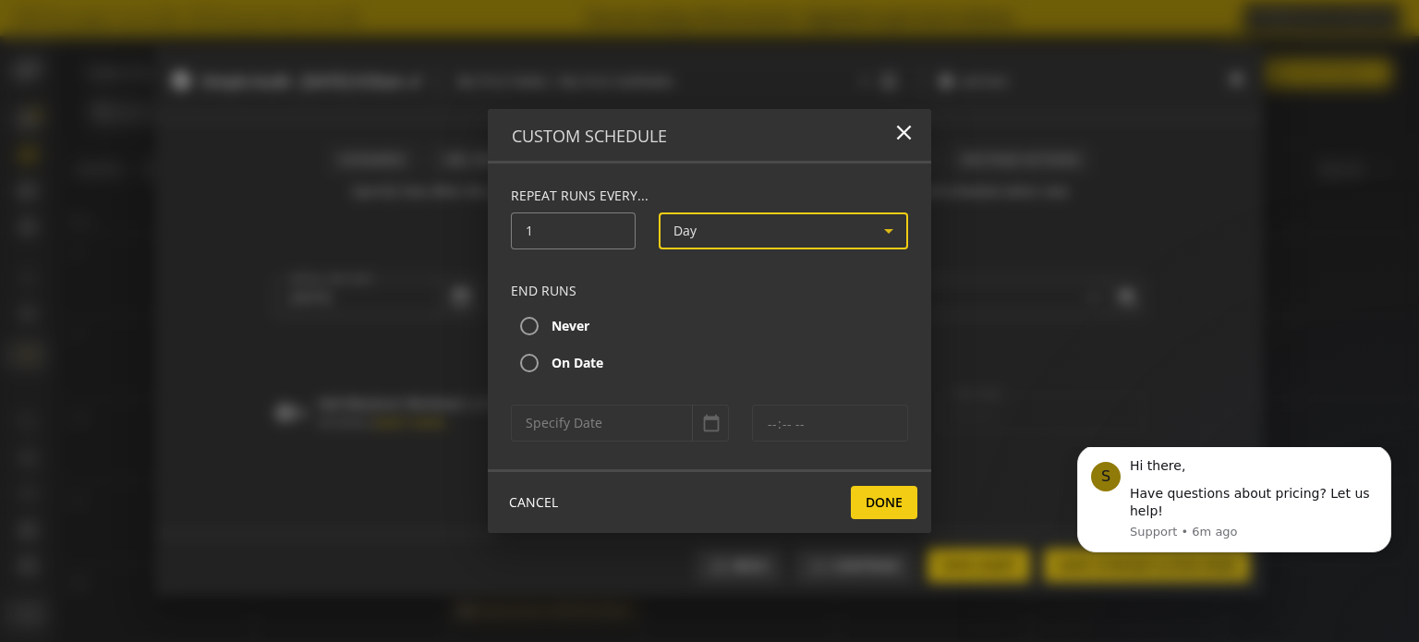
click at [695, 228] on span "Day" at bounding box center [684, 231] width 23 height 18
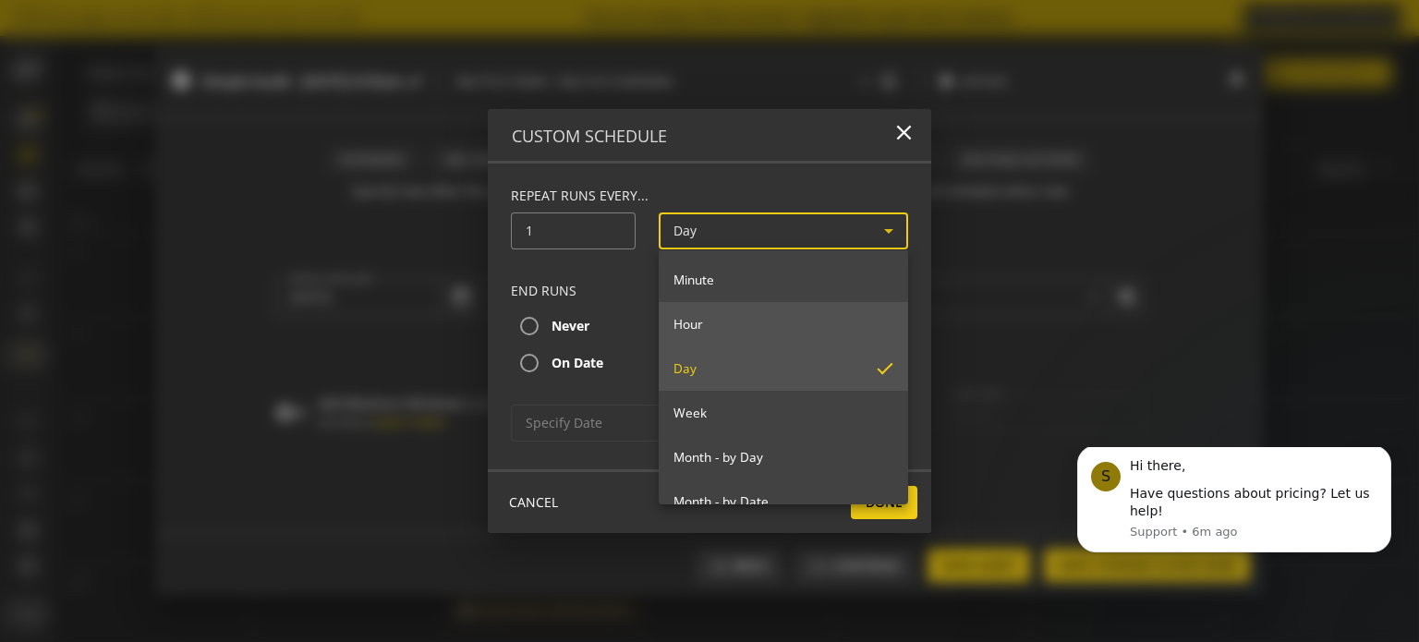
click at [687, 320] on span "Hour" at bounding box center [783, 324] width 220 height 17
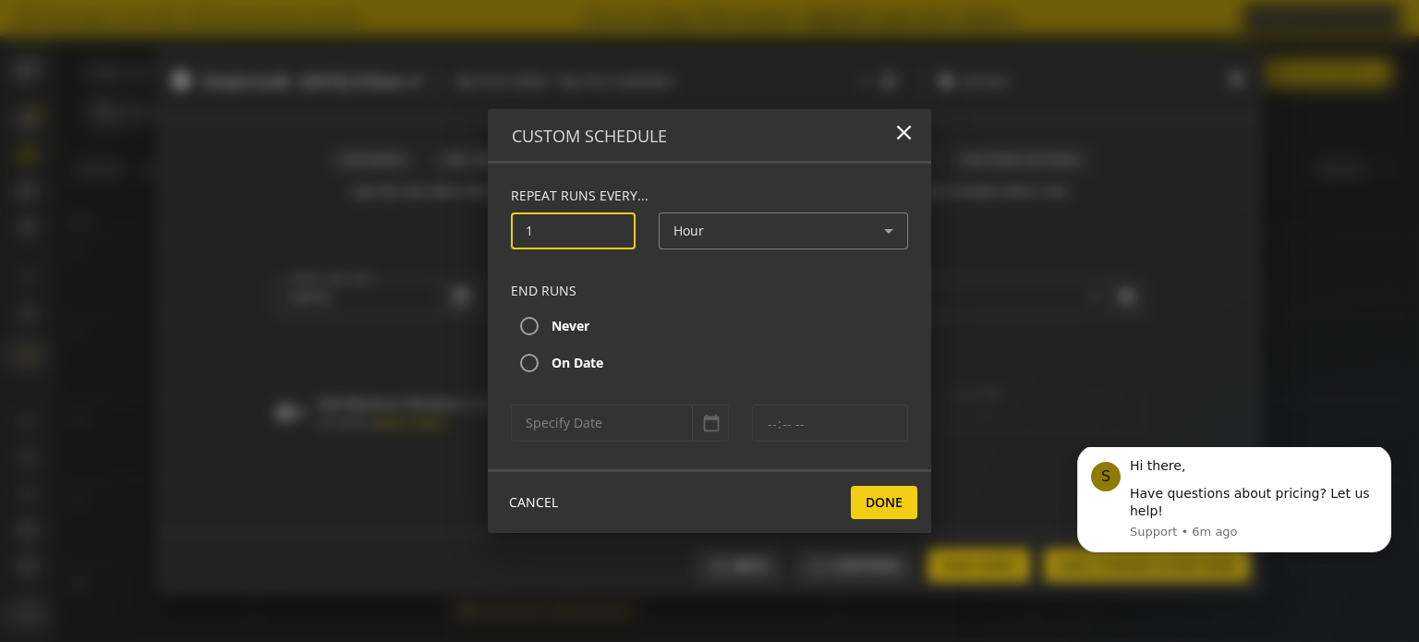
click at [575, 232] on input "1" at bounding box center [572, 231] width 95 height 16
type input "0"
type input "1"
type input "8"
type input "12"
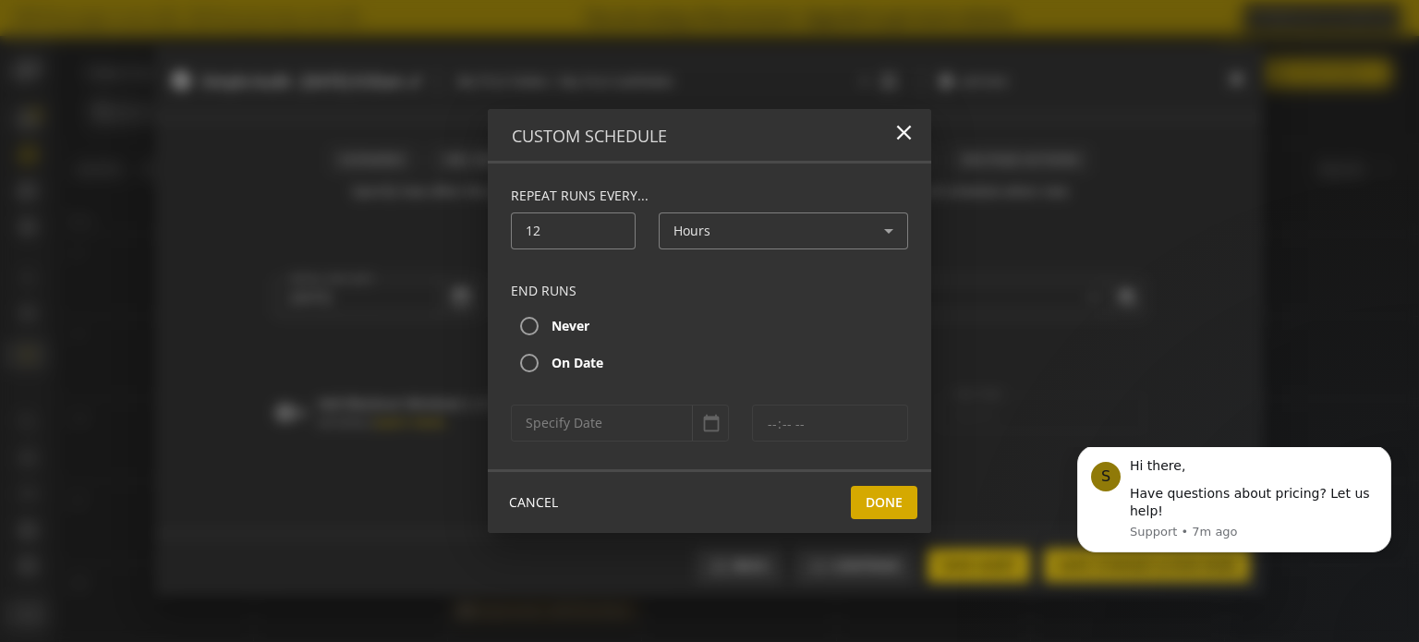
click at [874, 498] on span "Done" at bounding box center [883, 502] width 37 height 33
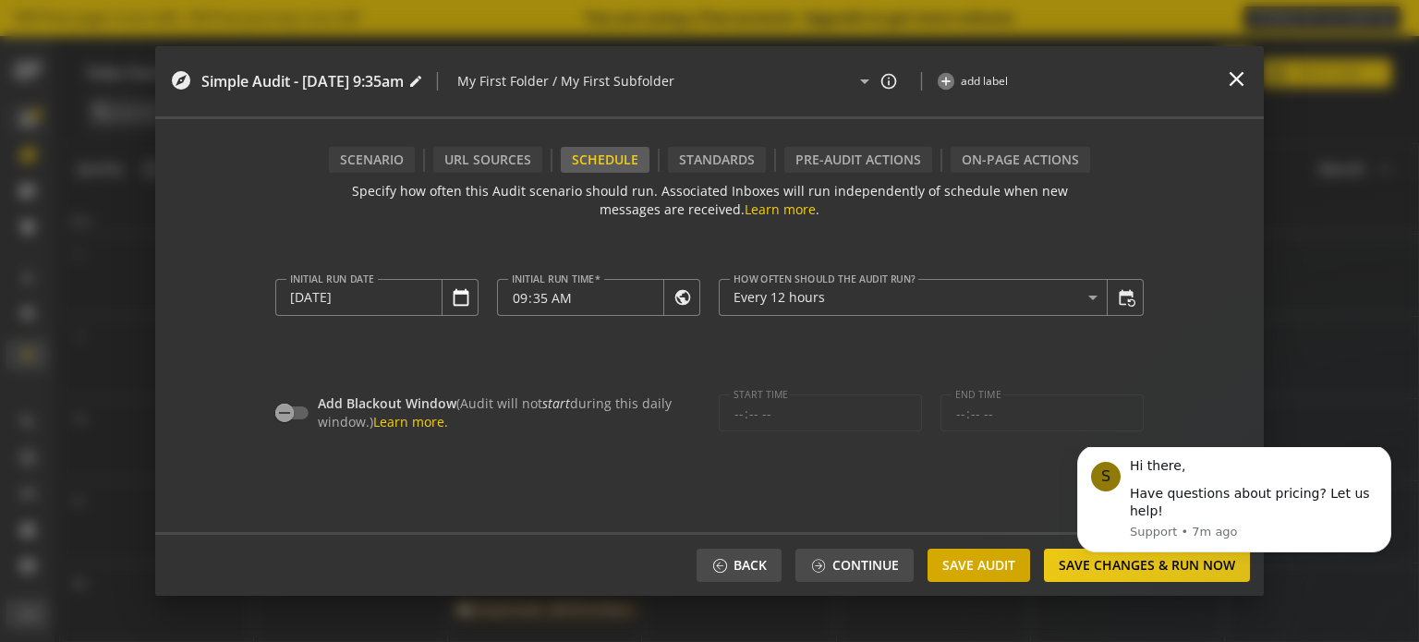
click at [1009, 567] on span "Save Audit" at bounding box center [978, 565] width 73 height 33
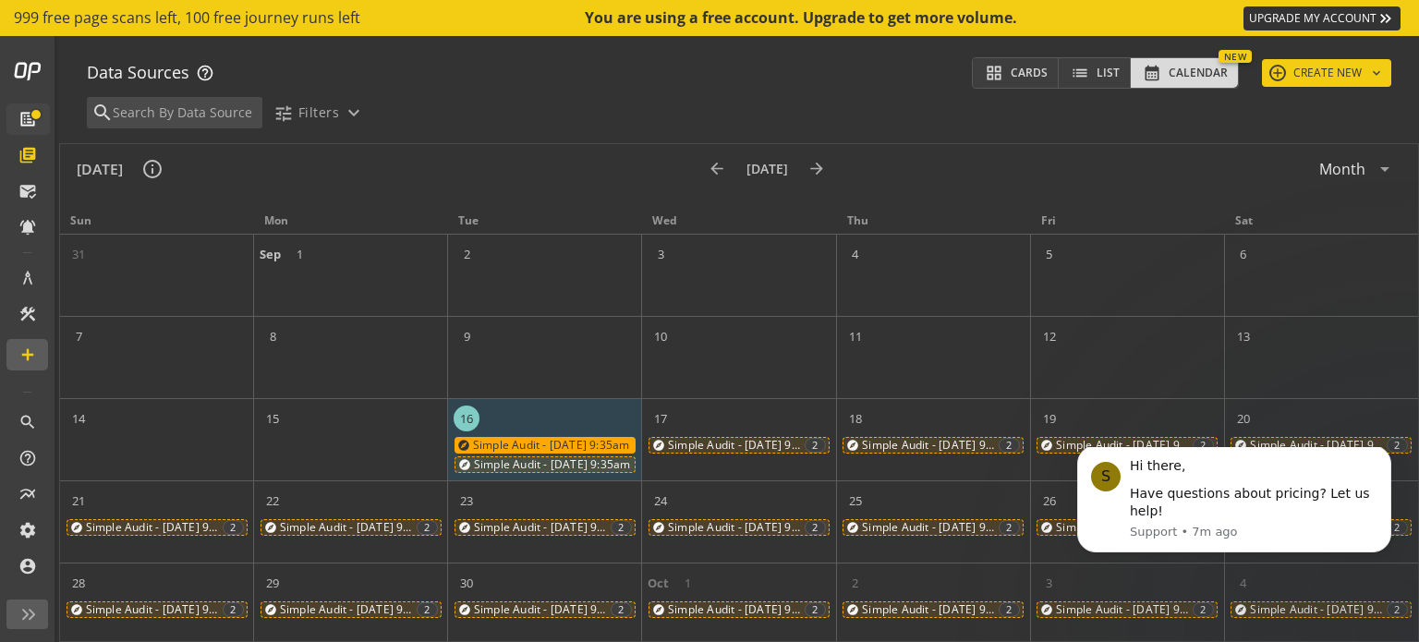
click at [605, 437] on div "explore Simple Audit - [DATE] 9:35am" at bounding box center [544, 445] width 181 height 17
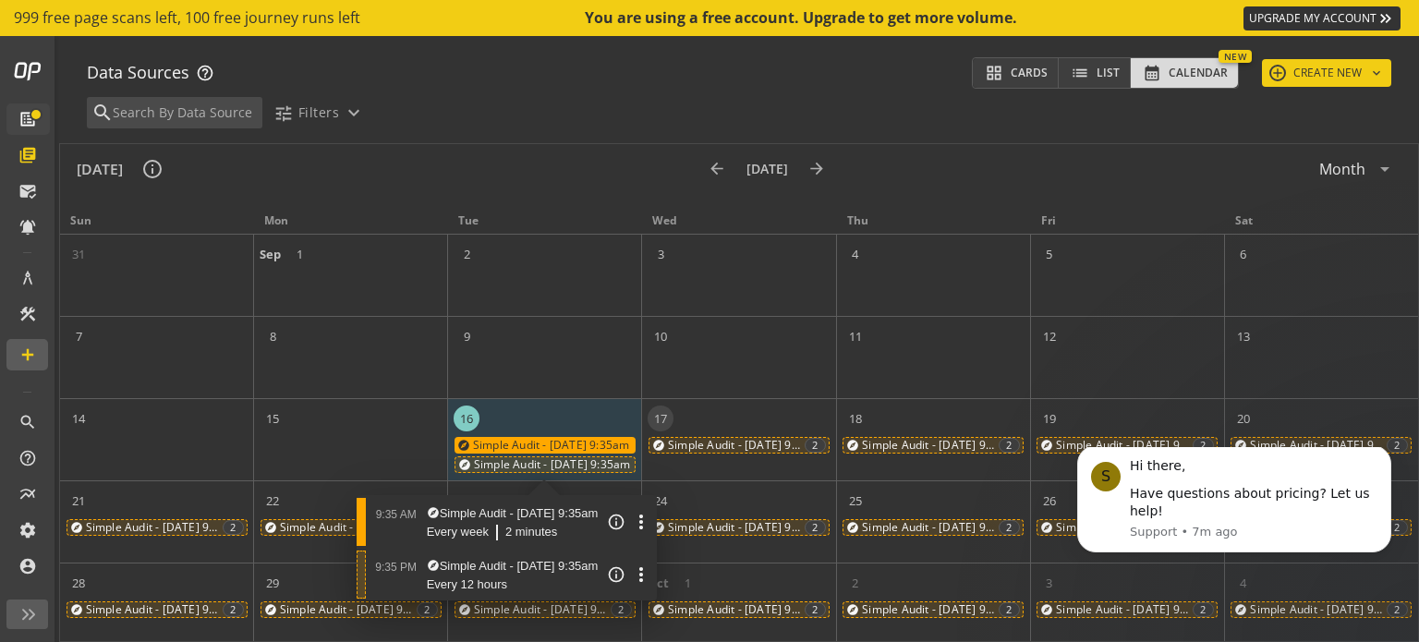
click at [702, 441] on div "explore Simple Audit - [DATE] 9:35am 2" at bounding box center [738, 445] width 181 height 17
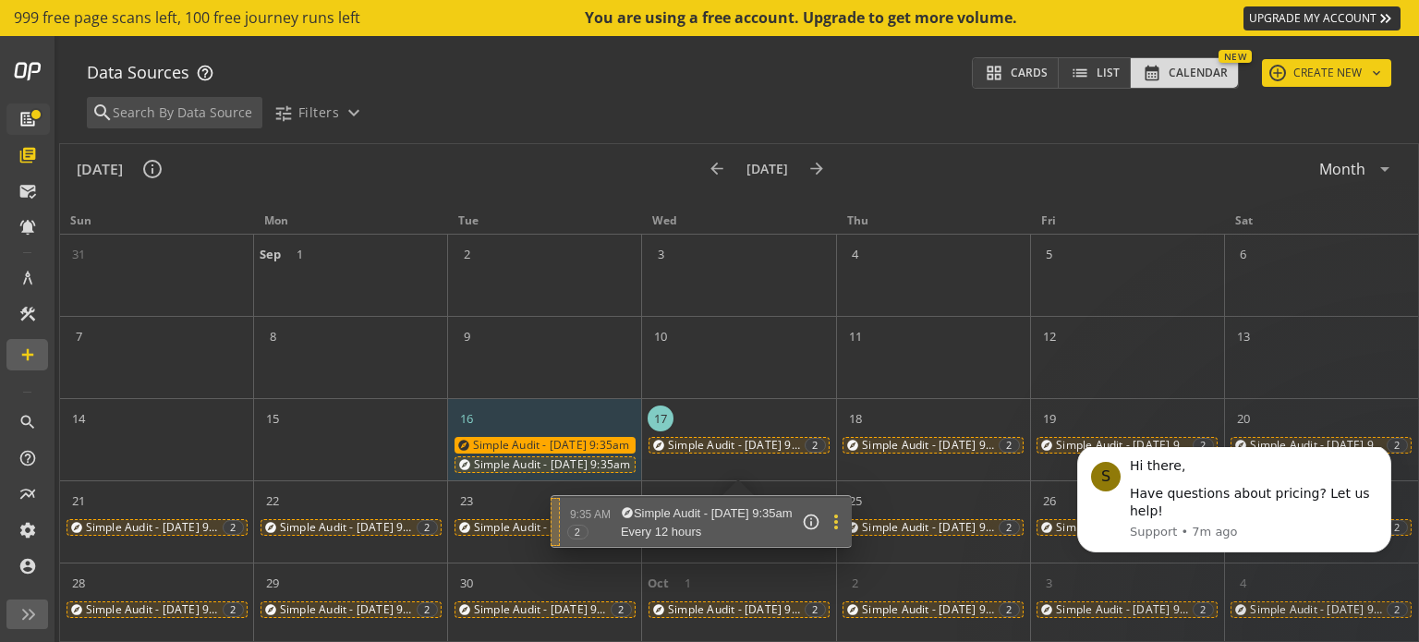
click at [847, 513] on mat-icon "more_vert" at bounding box center [836, 522] width 22 height 22
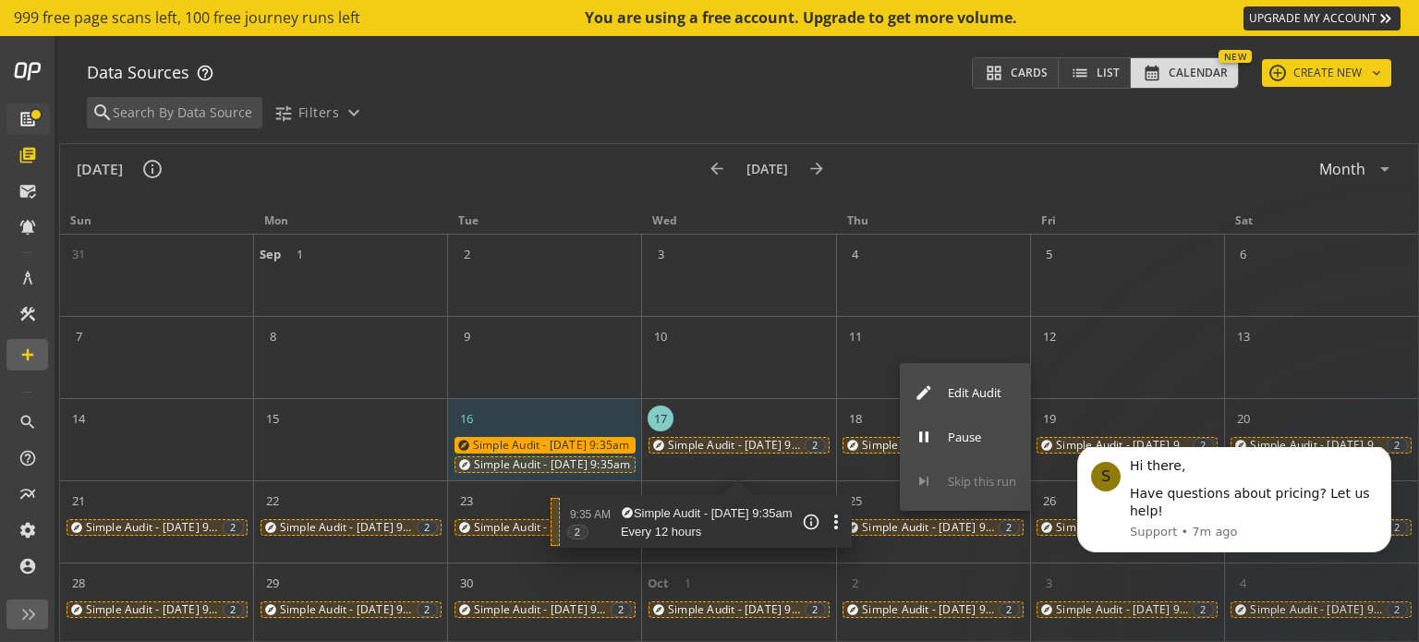
click at [948, 393] on span "Edit Audit" at bounding box center [982, 393] width 68 height 18
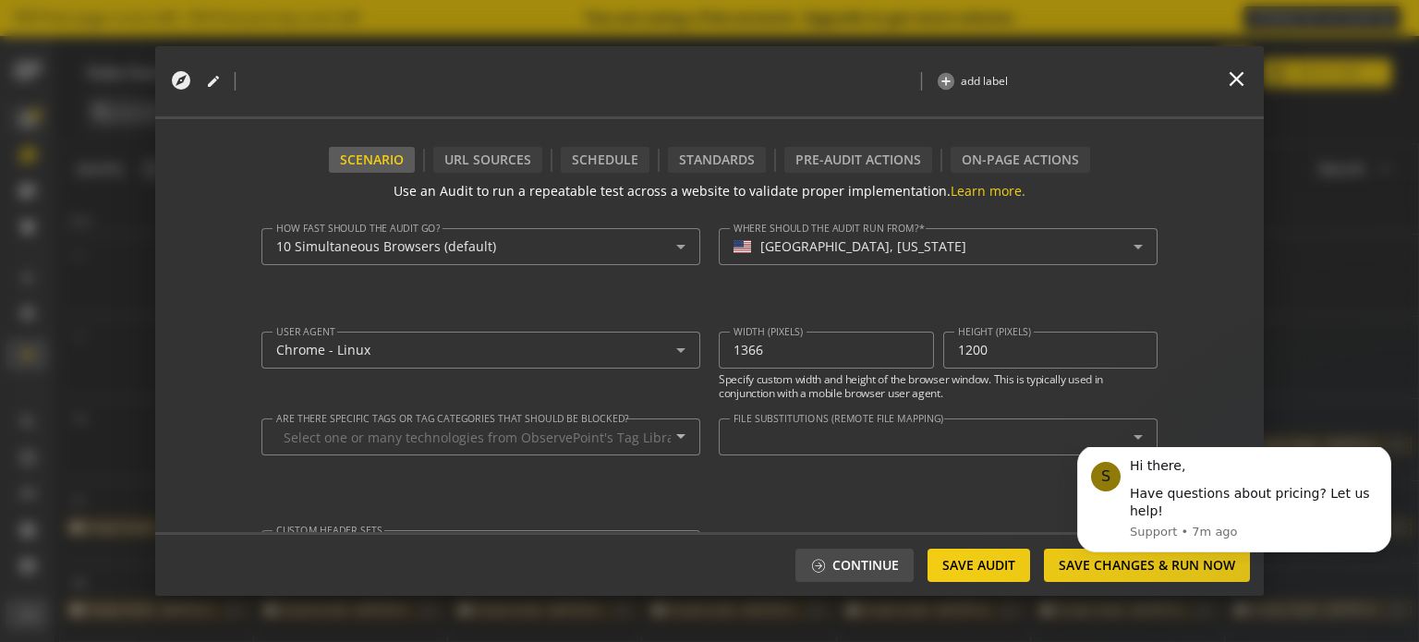
type textarea "[EMAIL_ADDRESS][DOMAIN_NAME]"
type input "09:35"
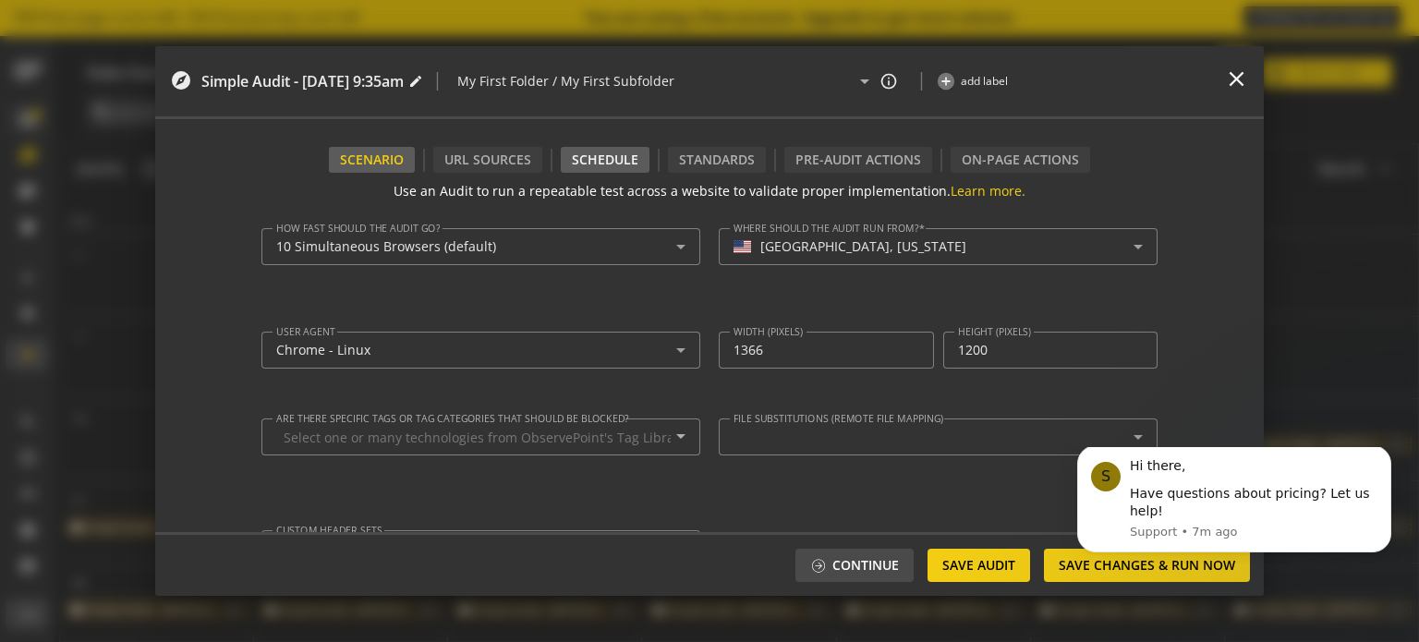
click at [591, 161] on div "Schedule" at bounding box center [605, 160] width 89 height 26
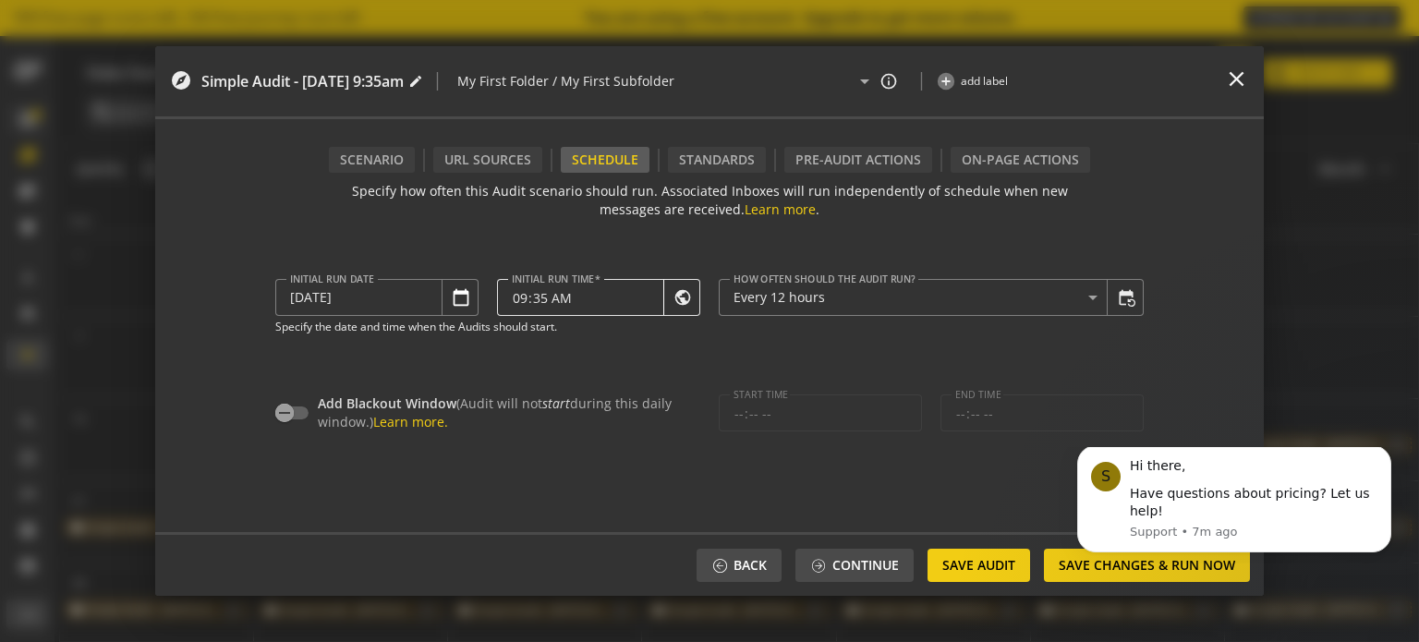
click at [604, 296] on input "09:35" at bounding box center [587, 297] width 151 height 13
type input "08:00"
click at [514, 298] on input "08:00" at bounding box center [587, 297] width 151 height 13
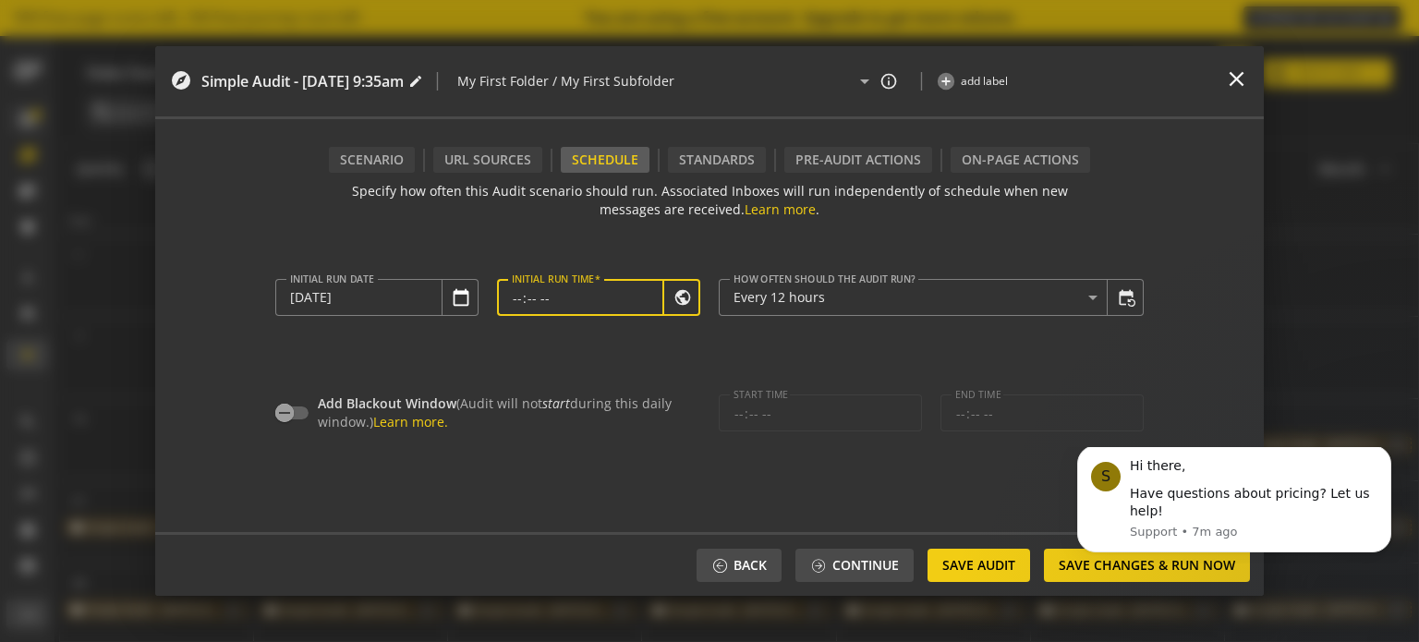
type input "07:00"
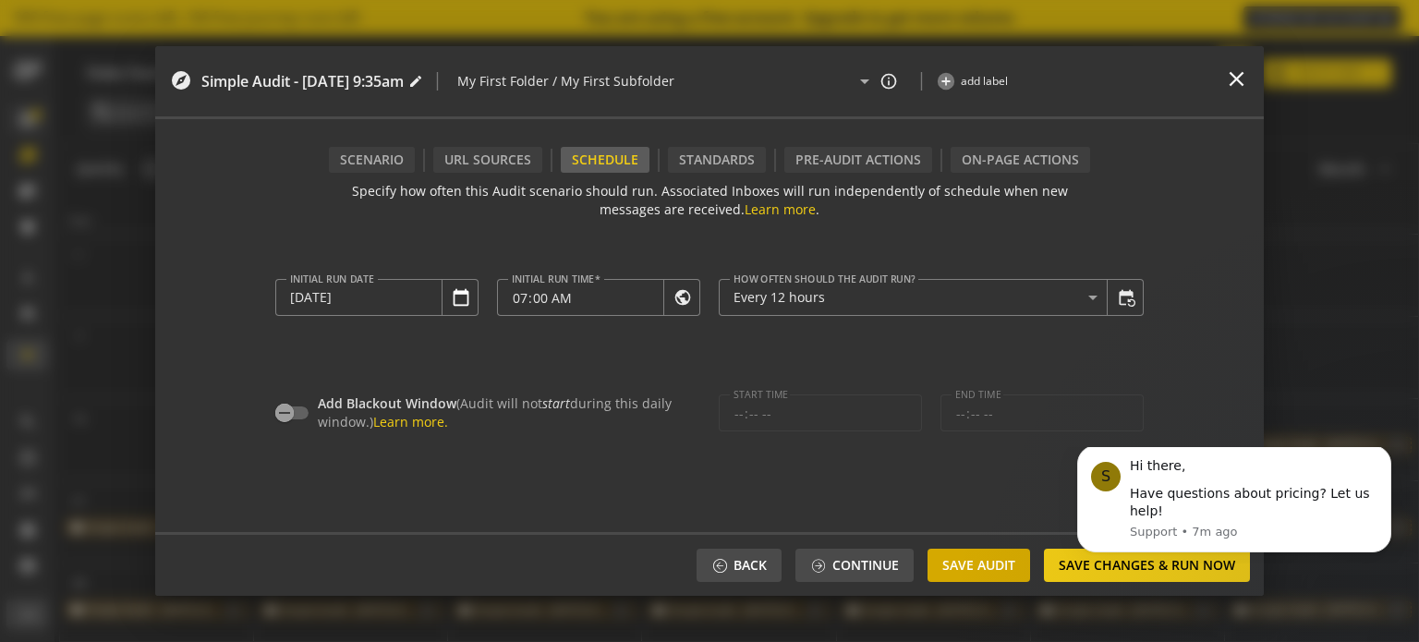
click at [983, 564] on span "Save Audit" at bounding box center [978, 565] width 73 height 33
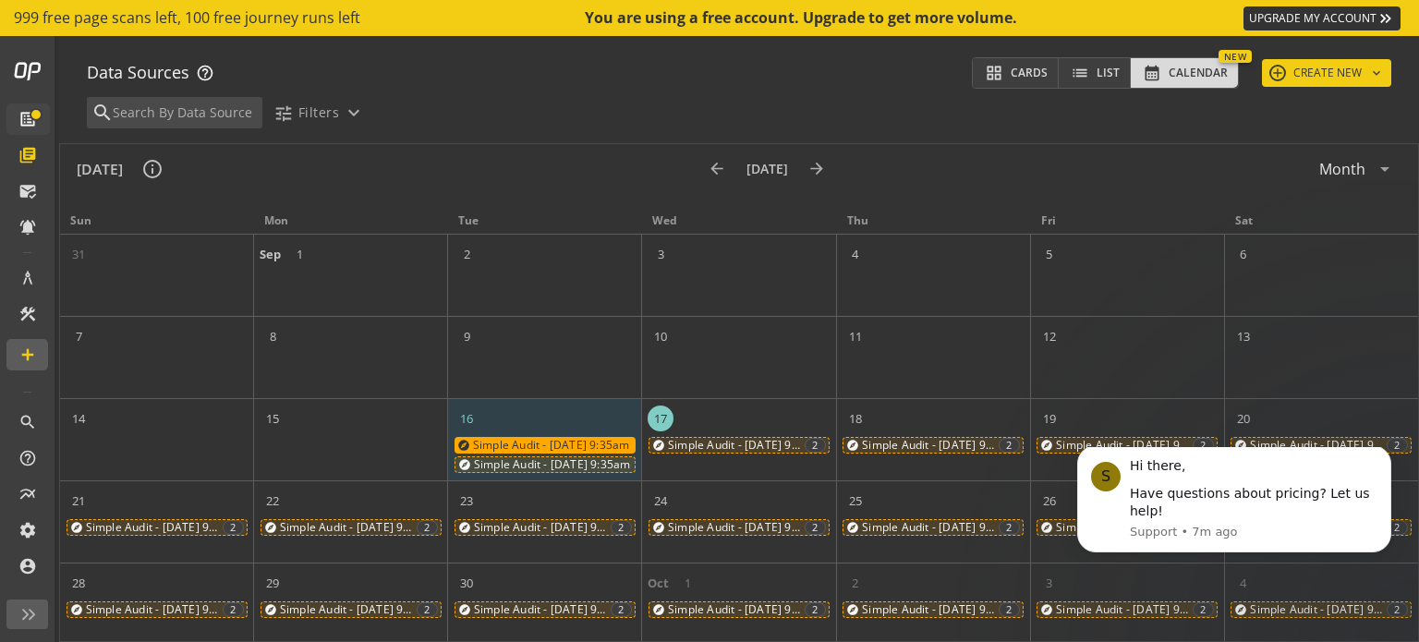
click at [758, 439] on div "explore Simple Audit - [DATE] 9:35am 2" at bounding box center [738, 445] width 181 height 17
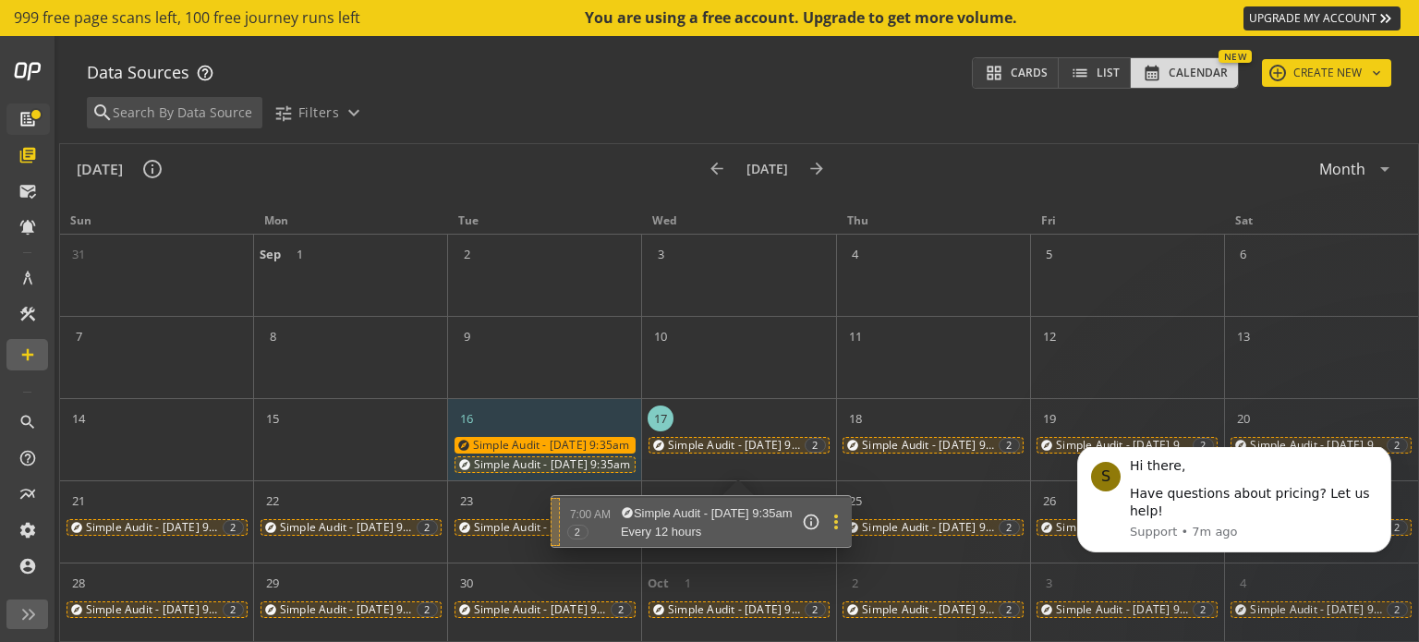
click at [847, 526] on mat-icon "more_vert" at bounding box center [836, 522] width 22 height 22
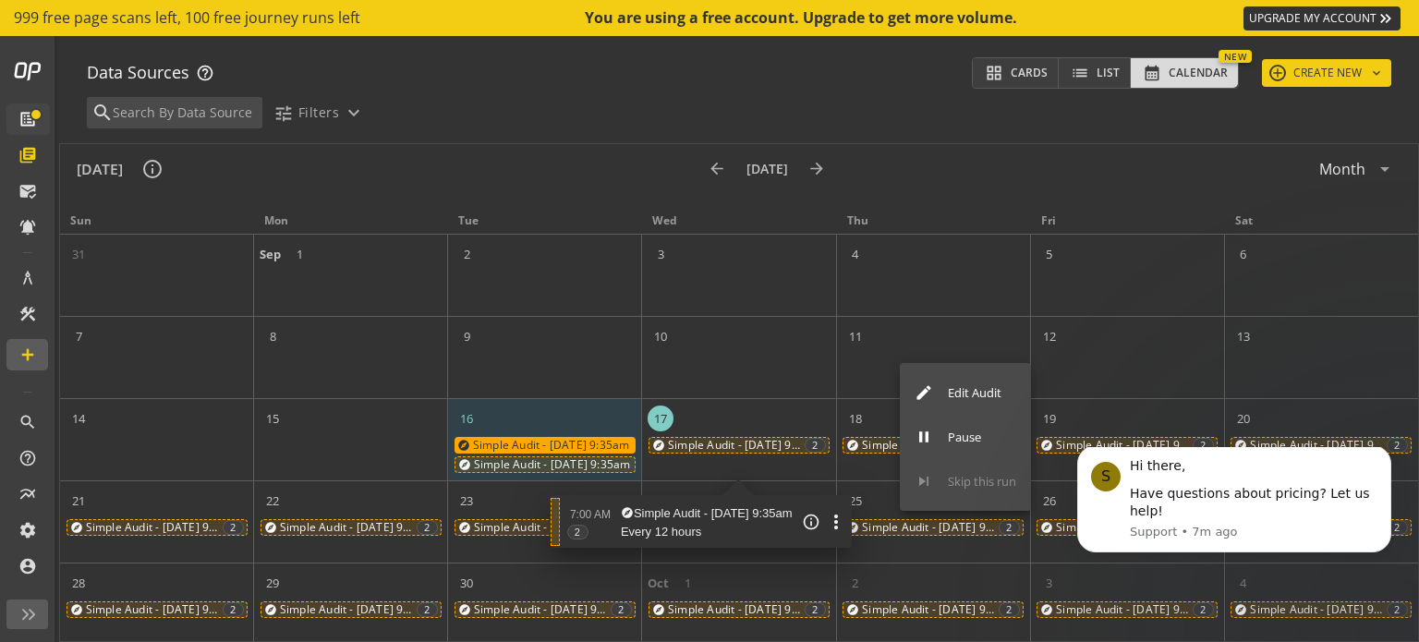
click at [943, 393] on button "edit Edit Audit" at bounding box center [965, 392] width 131 height 44
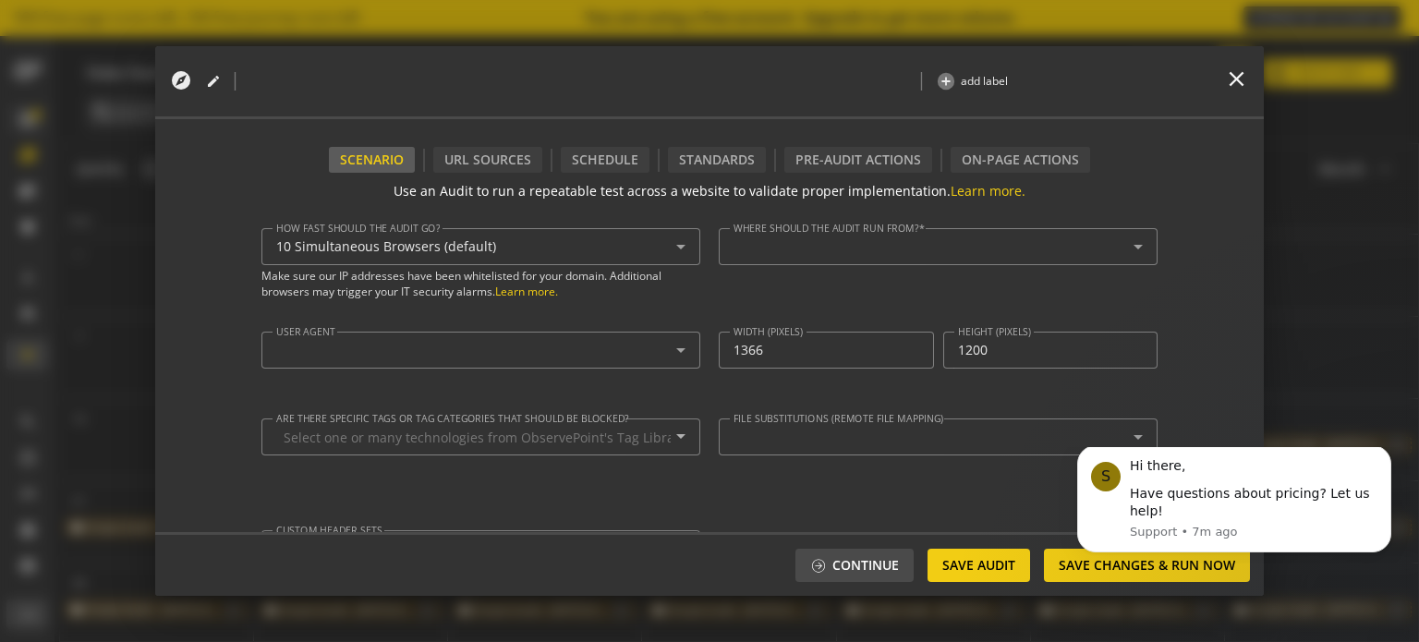
type textarea "[URL][DOMAIN_NAME]"
type input "^https?://([^/:\?]*\.)?[DOMAIN_NAME]([^.]|$)"
type textarea "[EMAIL_ADDRESS][DOMAIN_NAME]"
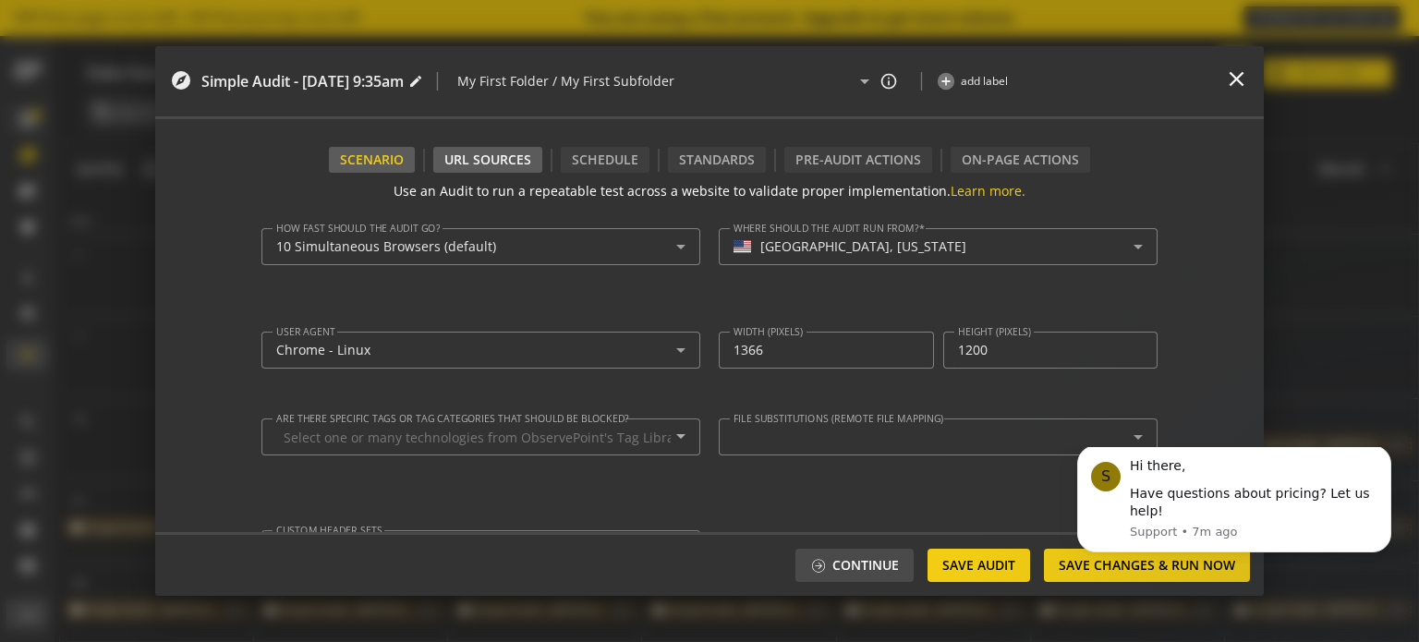
click at [507, 157] on div "URL Sources" at bounding box center [487, 160] width 109 height 26
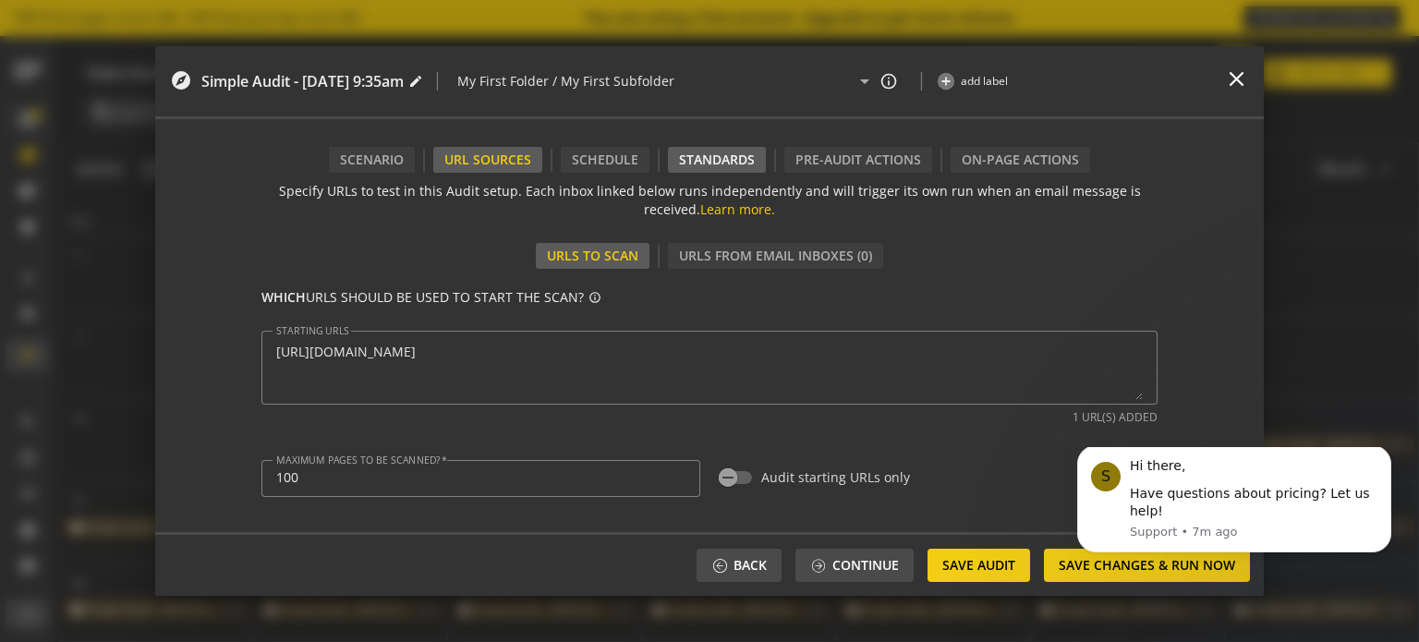
click at [711, 166] on div "Standards" at bounding box center [717, 160] width 98 height 26
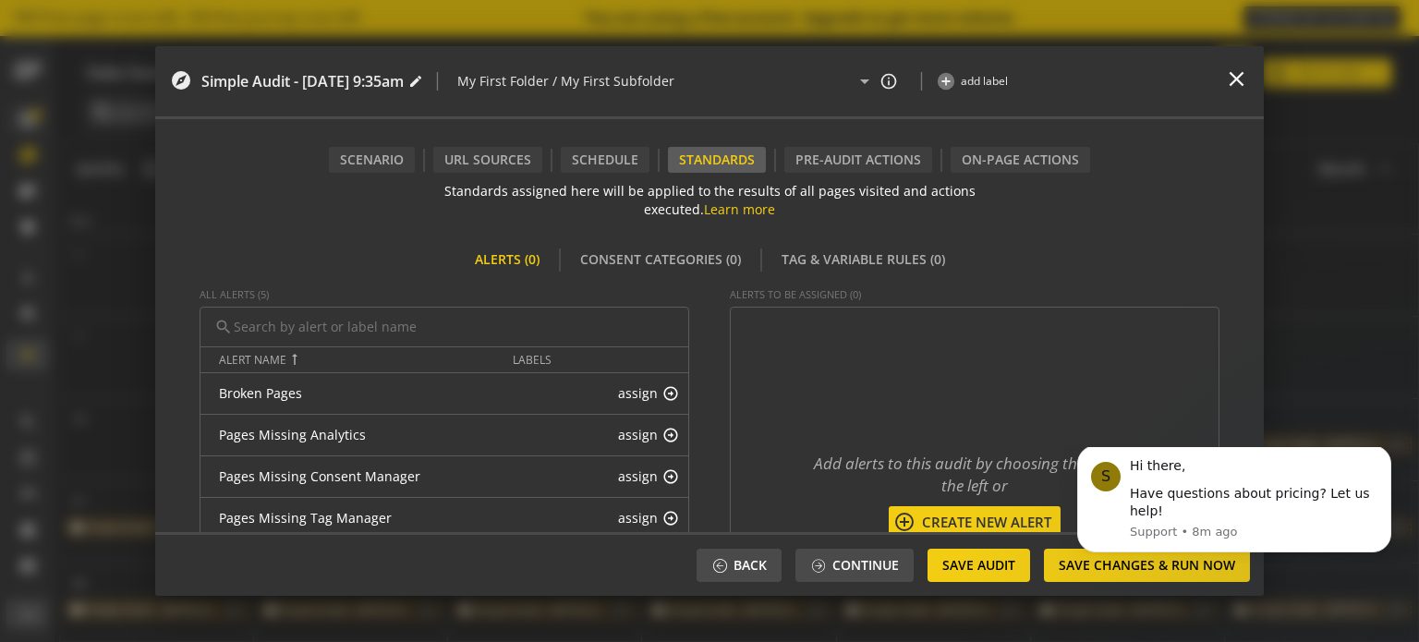
click at [963, 519] on span "Create New alert" at bounding box center [985, 522] width 140 height 19
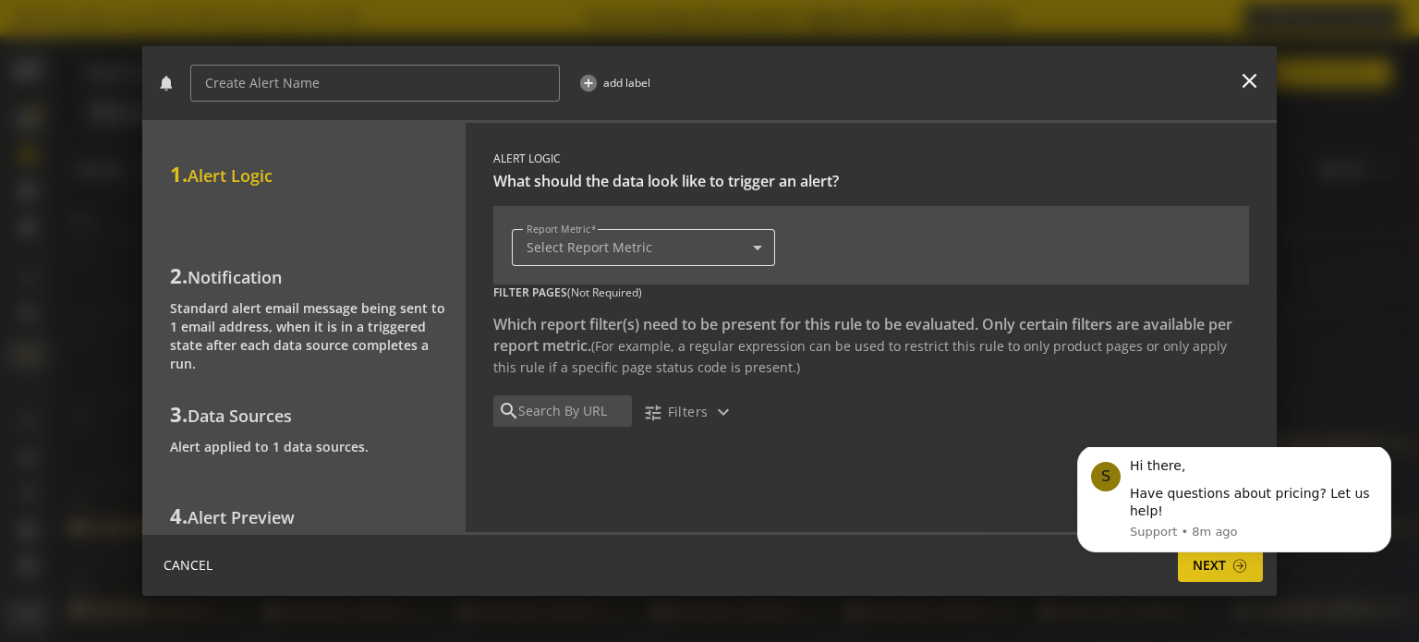
click at [719, 240] on input at bounding box center [631, 248] width 211 height 16
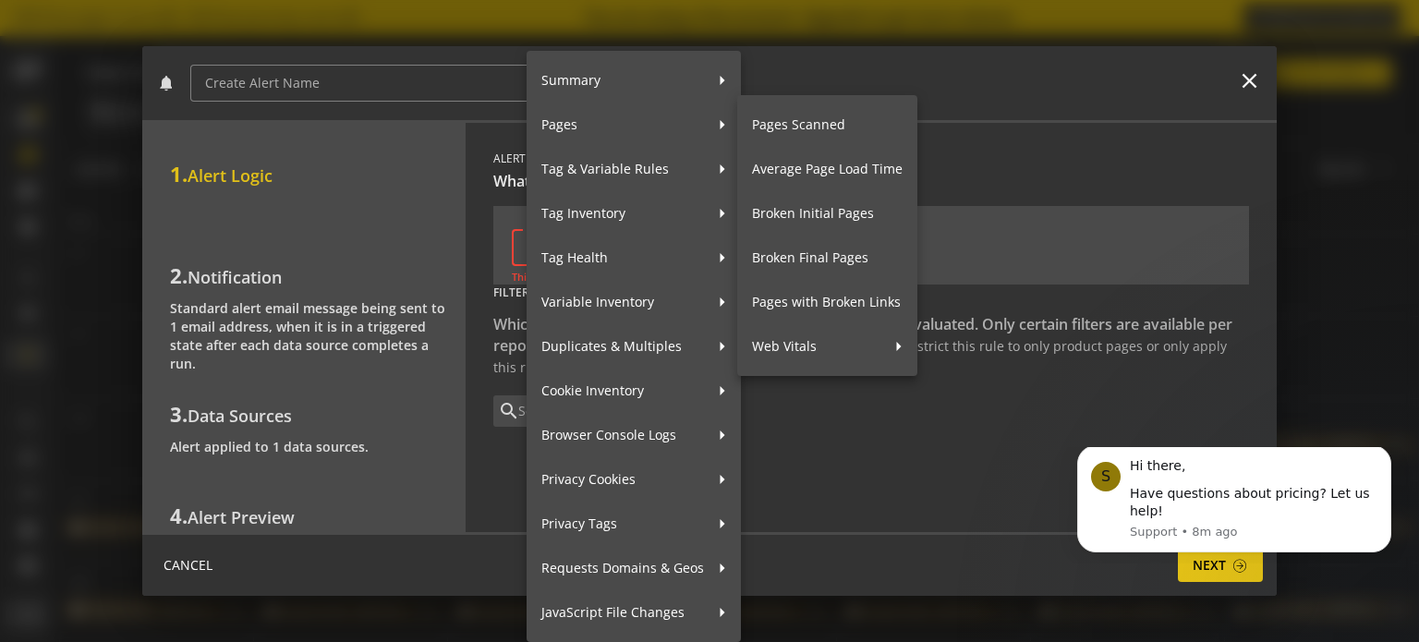
click at [808, 176] on span "Average Page Load Time" at bounding box center [827, 169] width 151 height 39
type input "Pages - Average Page Load Time"
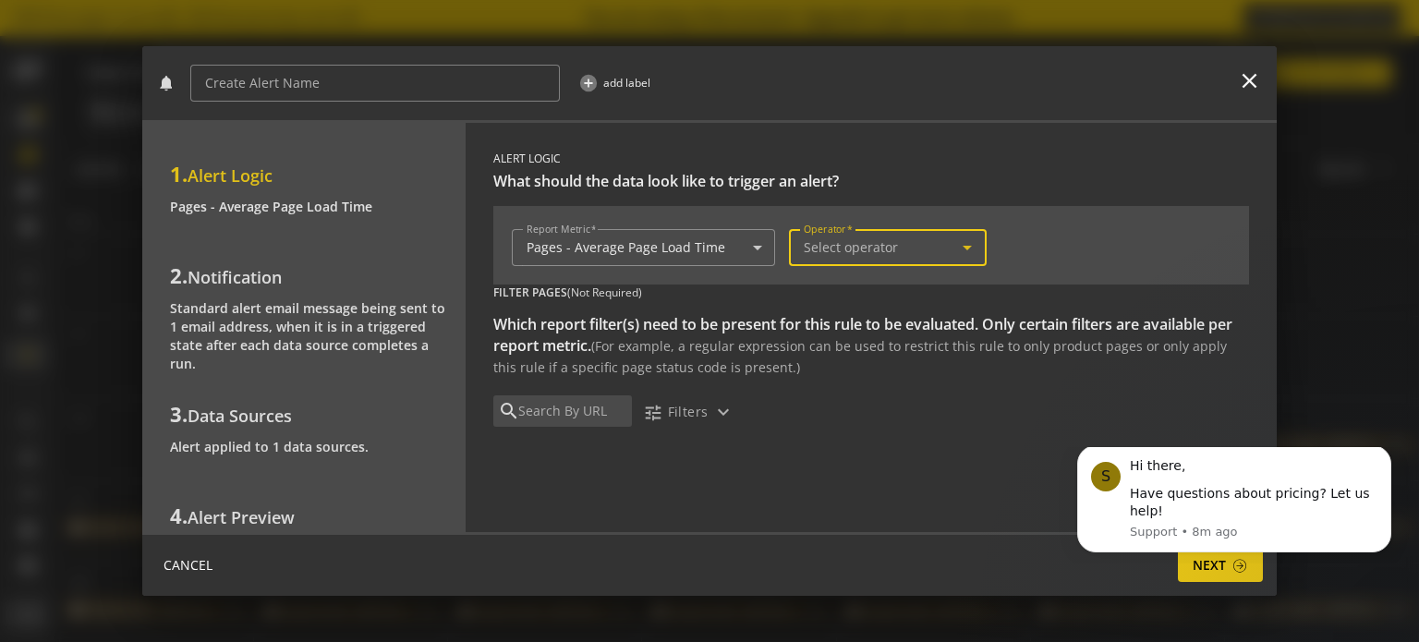
click at [819, 242] on span "Select operator" at bounding box center [850, 247] width 94 height 18
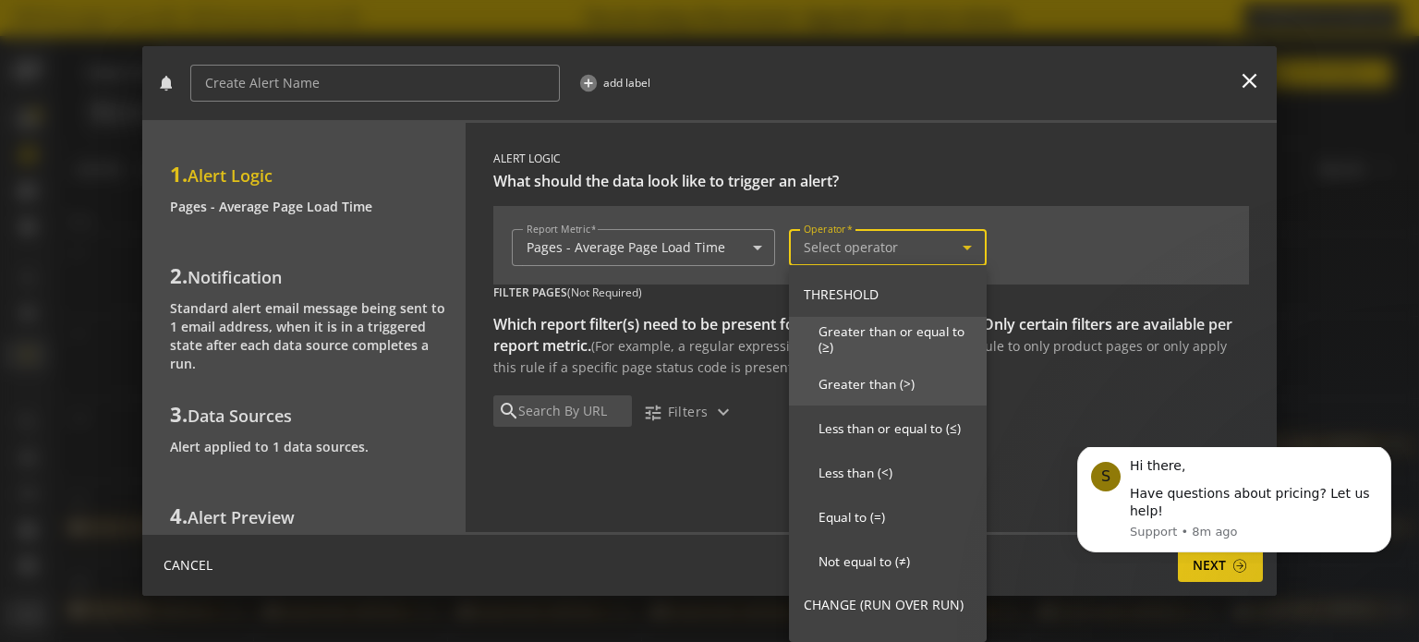
click at [848, 384] on span "Greater than (>)" at bounding box center [894, 384] width 153 height 17
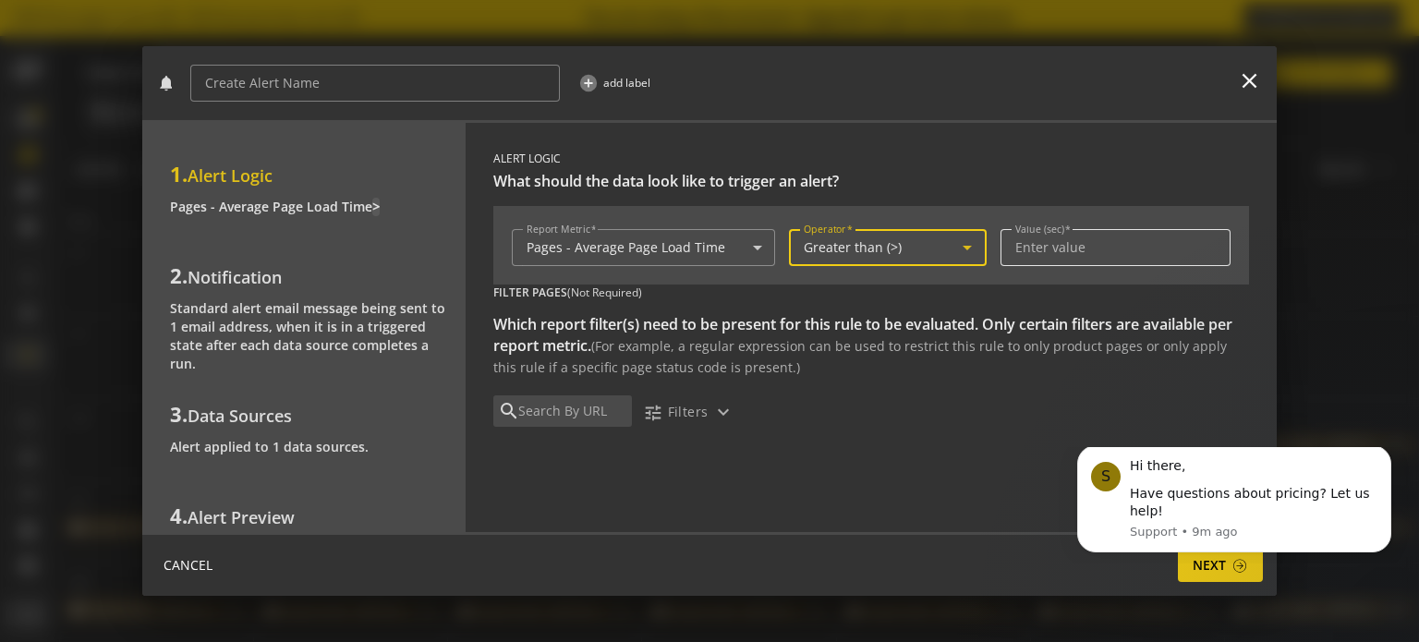
click at [1034, 240] on input "Value (sec)" at bounding box center [1115, 248] width 201 height 16
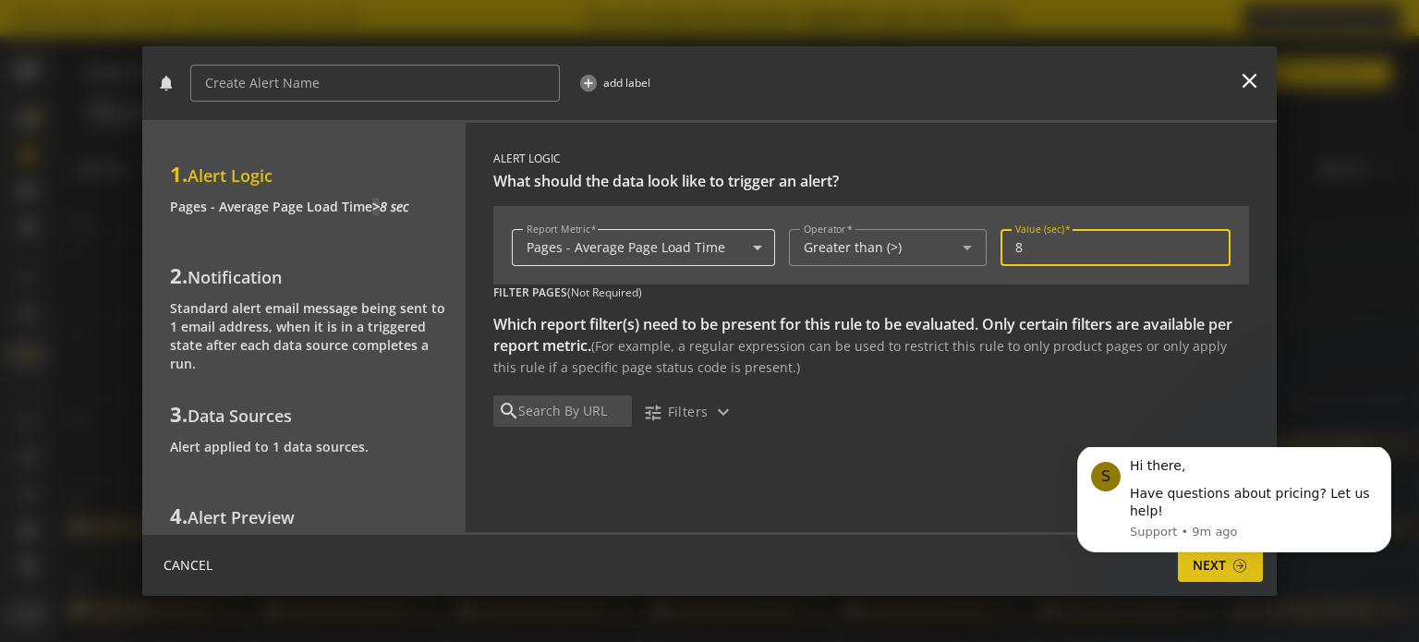
type input "8"
click at [758, 248] on mat-icon "arrow_drop_down" at bounding box center [759, 247] width 34 height 37
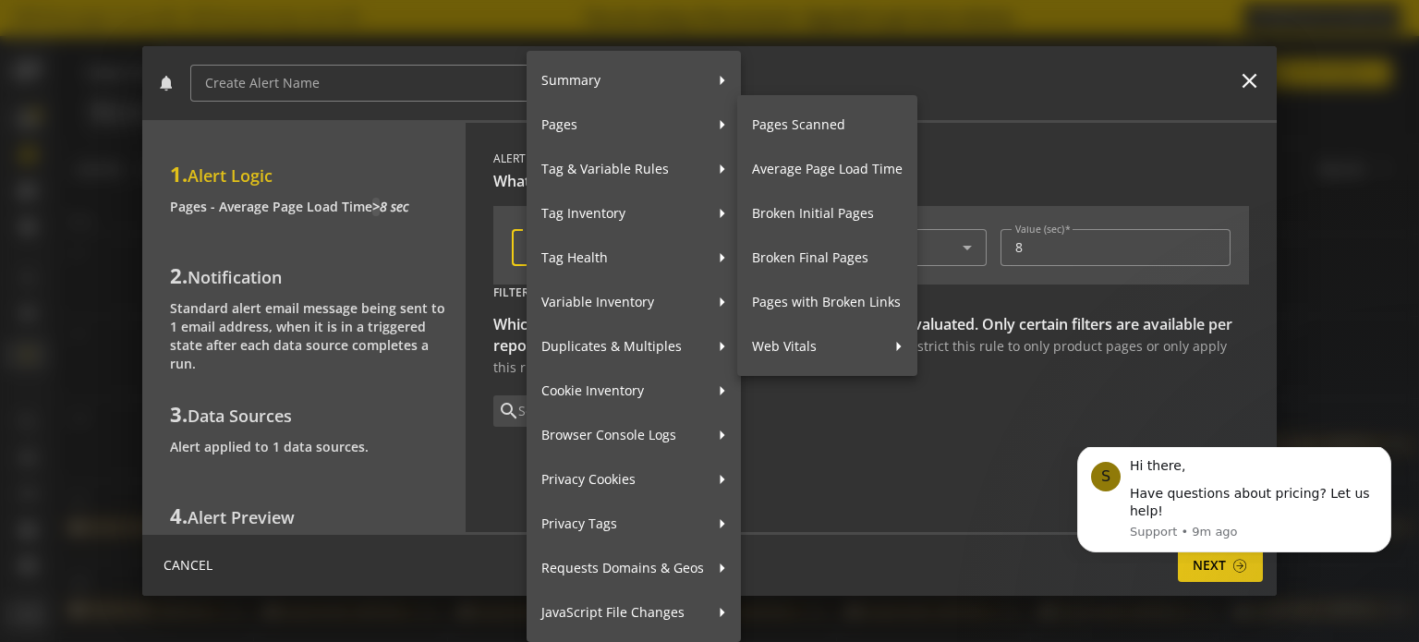
click at [814, 169] on span "Average Page Load Time" at bounding box center [827, 169] width 151 height 39
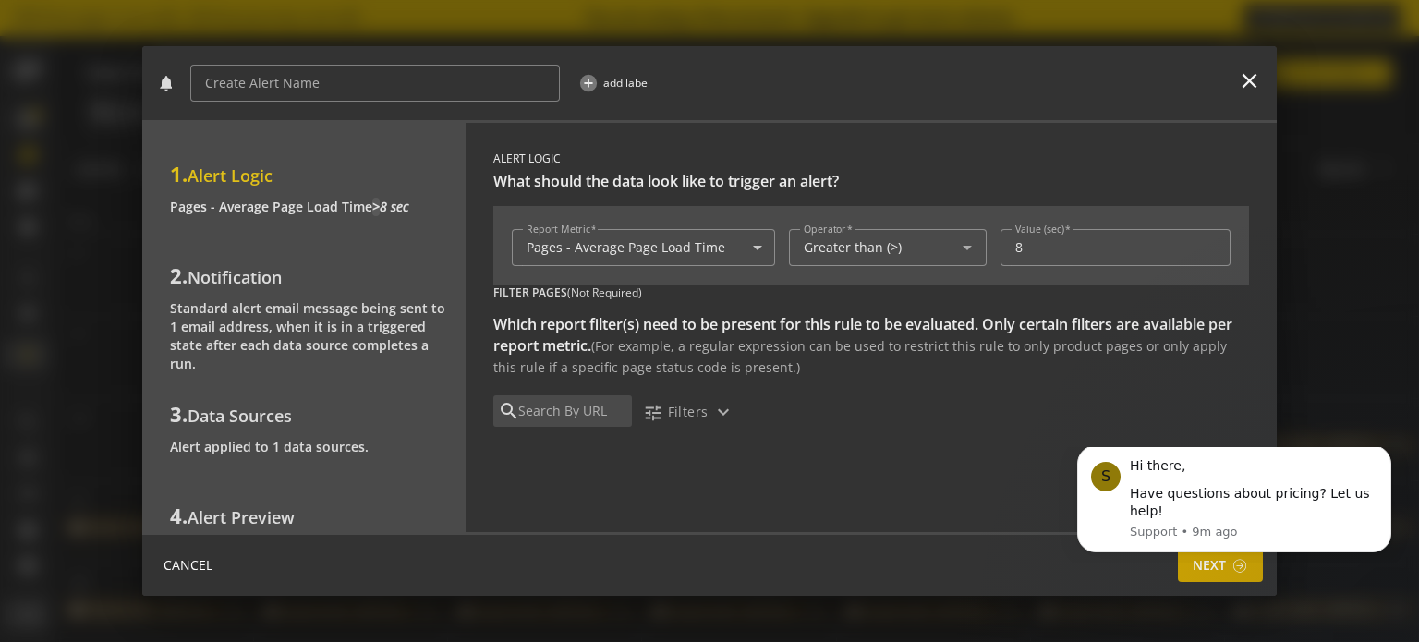
click at [1201, 575] on span "Next" at bounding box center [1208, 565] width 33 height 33
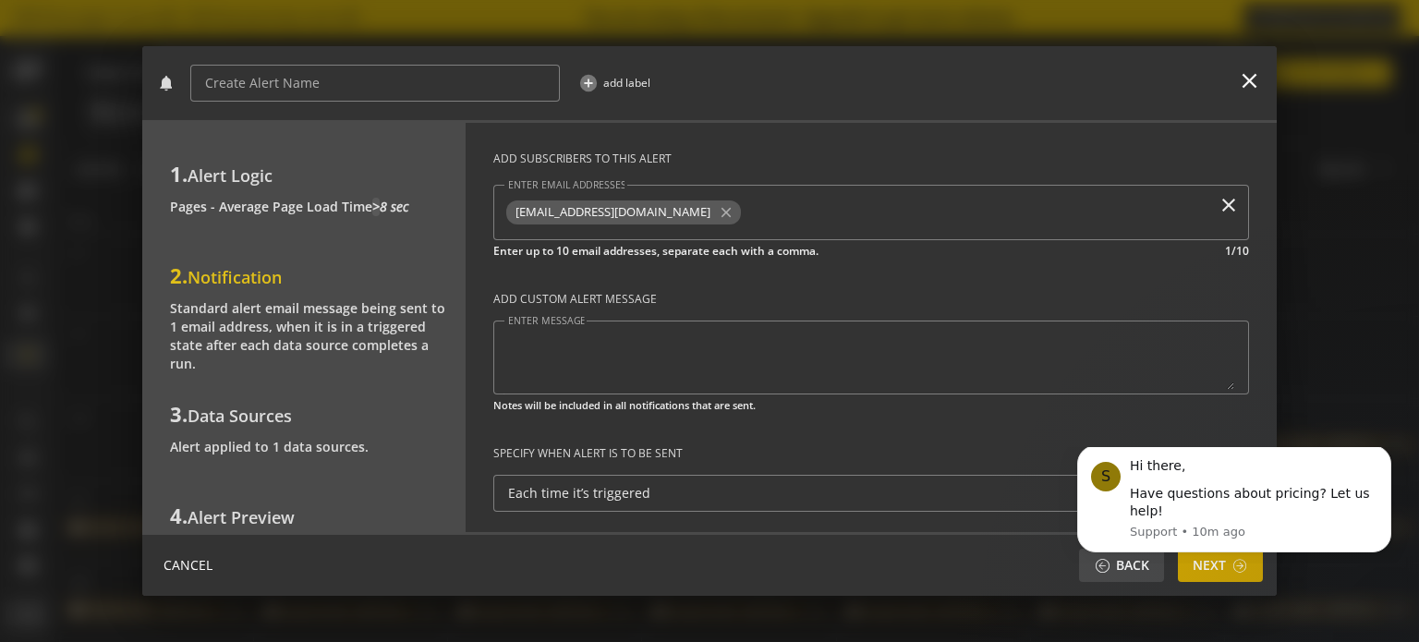
click at [1201, 575] on span "Next" at bounding box center [1208, 565] width 33 height 33
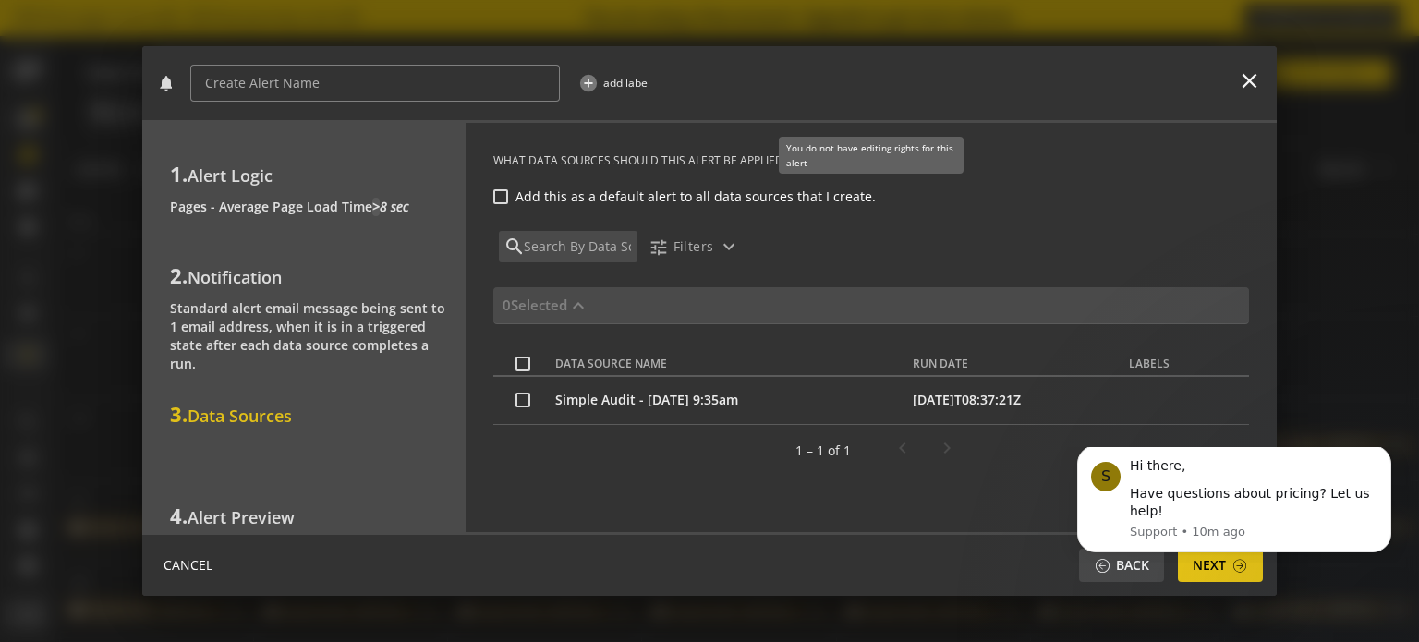
click at [787, 200] on label "Add this as a default alert to all data sources that I create." at bounding box center [879, 196] width 742 height 18
click at [508, 200] on input "Add this as a default alert to all data sources that I create." at bounding box center [500, 196] width 15 height 15
checkbox input "true"
click at [1199, 564] on span "Next" at bounding box center [1208, 565] width 33 height 33
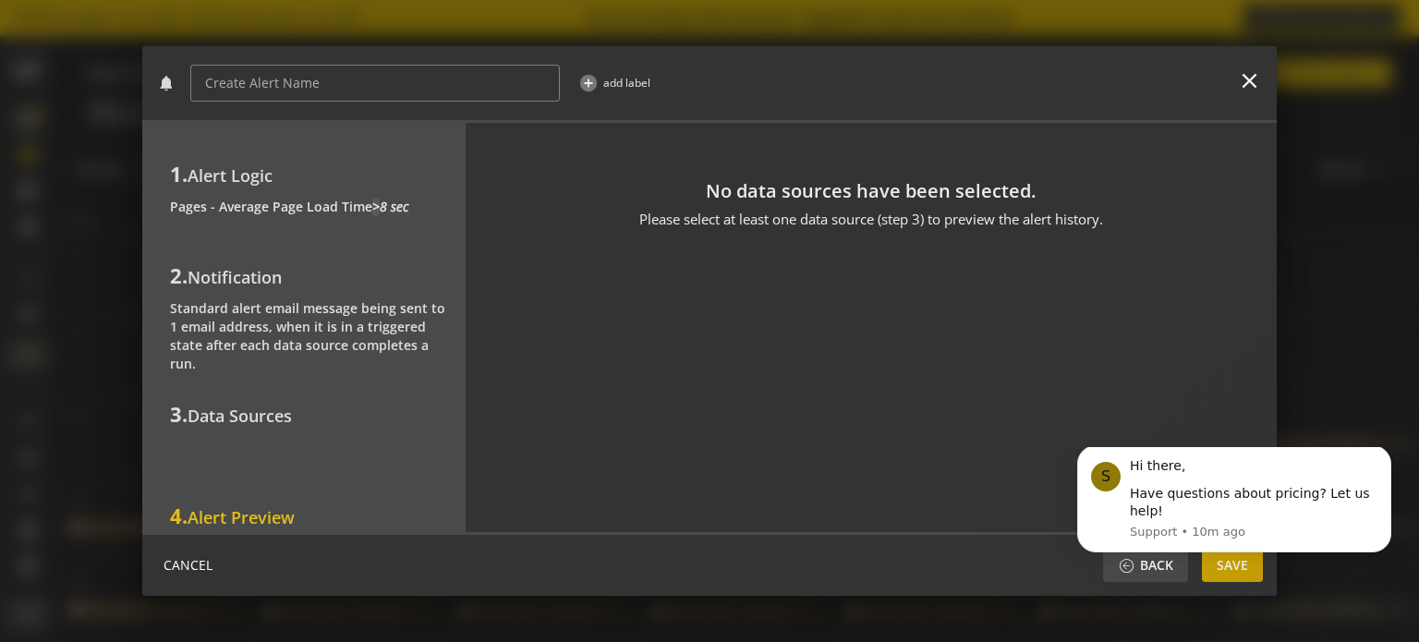
click at [1244, 565] on span "Save" at bounding box center [1231, 565] width 31 height 33
click at [1154, 565] on span "Back" at bounding box center [1156, 565] width 33 height 33
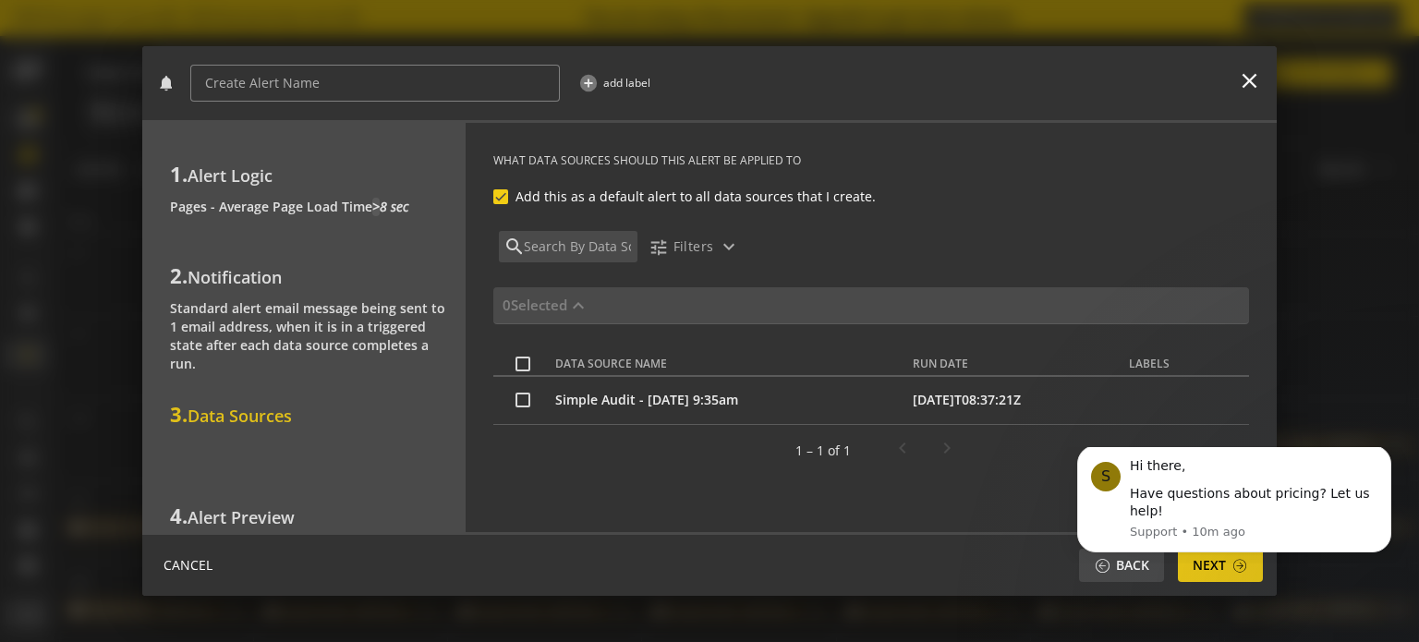
click at [521, 398] on input "checkbox" at bounding box center [522, 400] width 15 height 15
checkbox input "true"
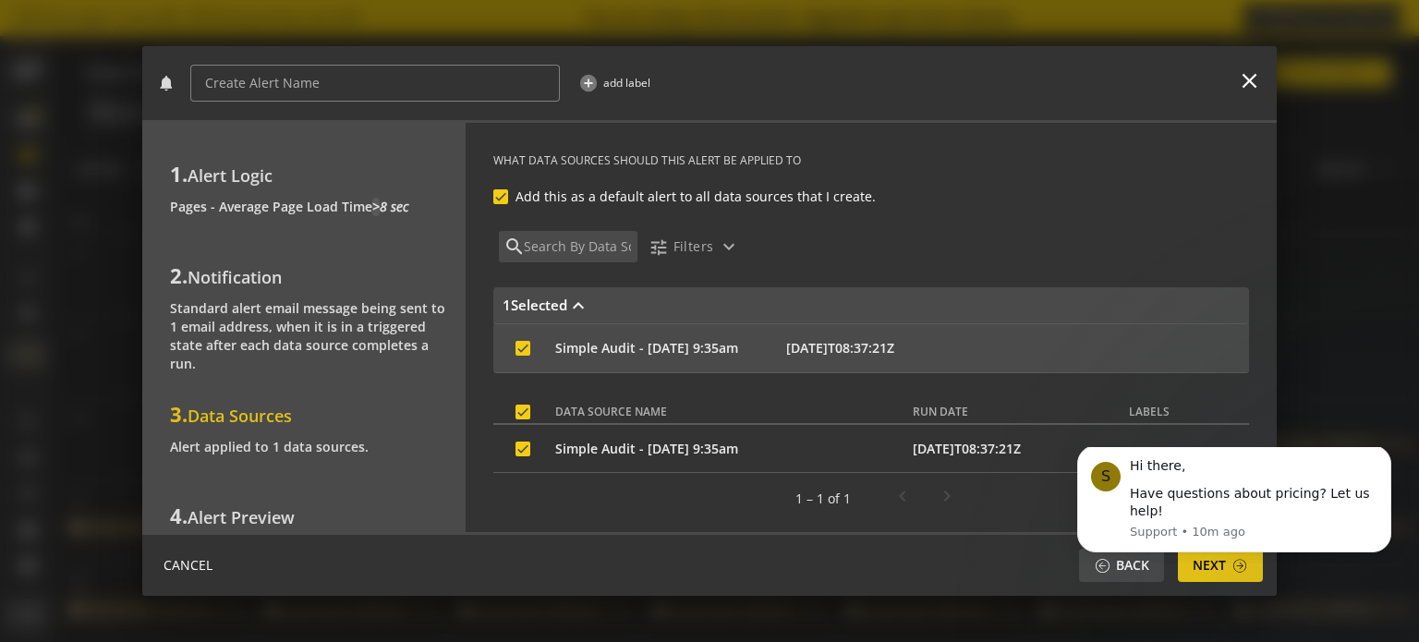
click at [1244, 562] on html "S Hi there, Have questions about pricing? Let us help! Support • 10m ago" at bounding box center [1233, 505] width 369 height 116
click at [1232, 565] on span at bounding box center [1239, 566] width 17 height 16
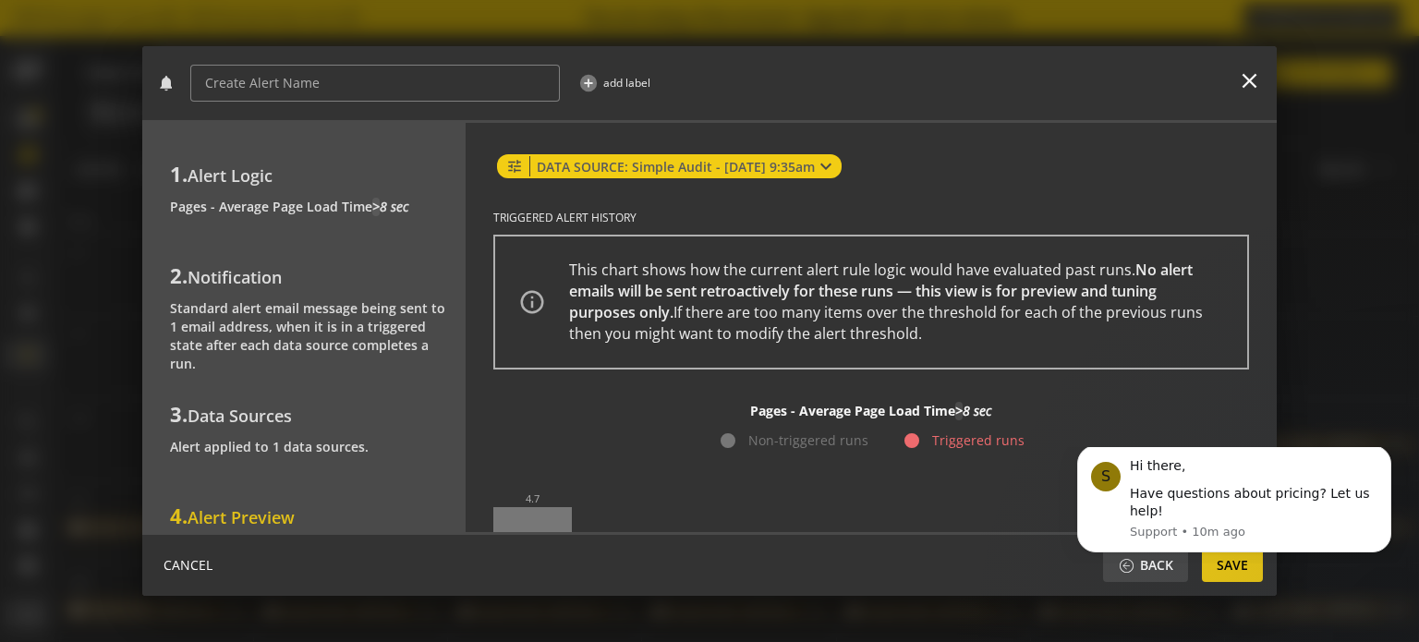
click at [1232, 565] on span "Save" at bounding box center [1231, 565] width 31 height 33
click at [1378, 463] on button "Dismiss notification" at bounding box center [1385, 451] width 24 height 24
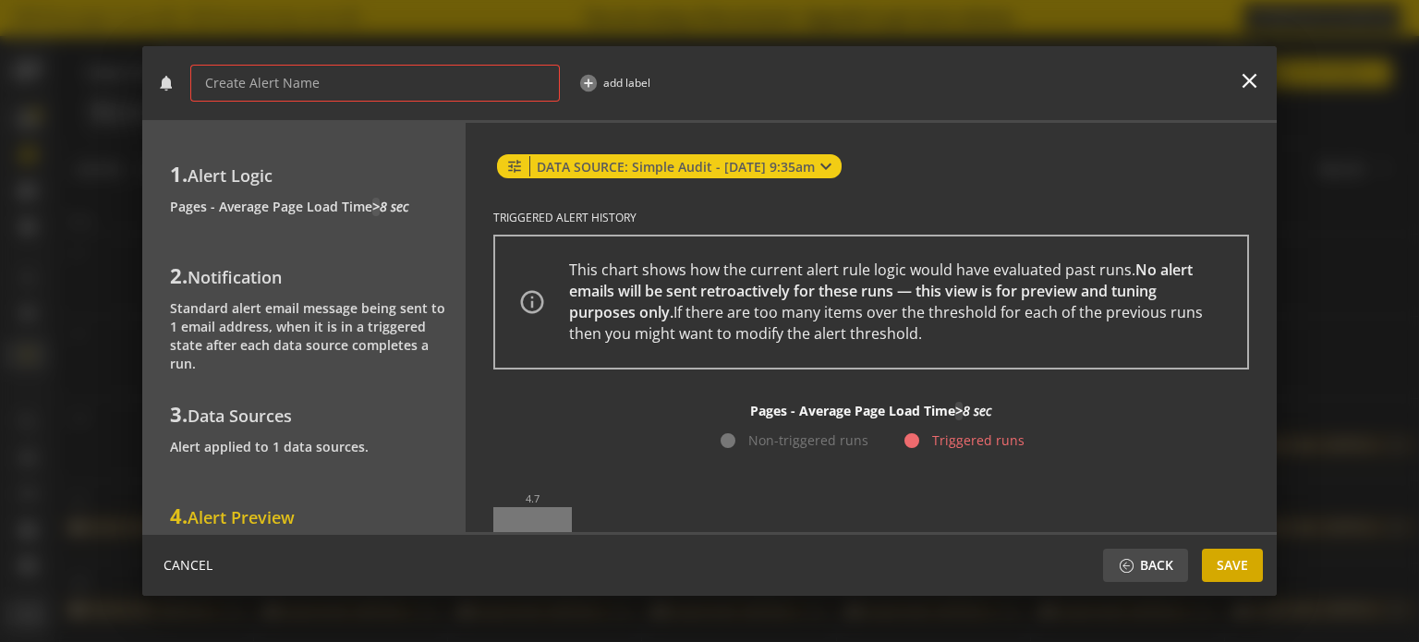
click at [1226, 567] on span "Save" at bounding box center [1231, 565] width 31 height 33
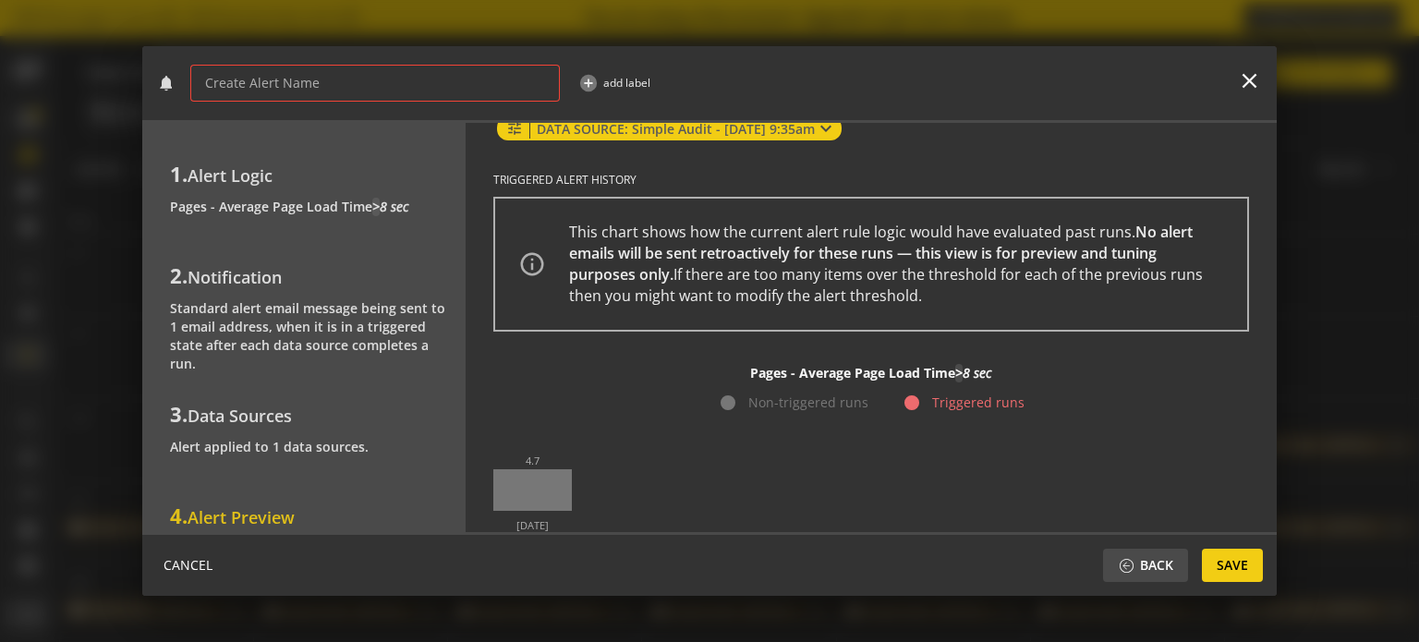
scroll to position [59, 0]
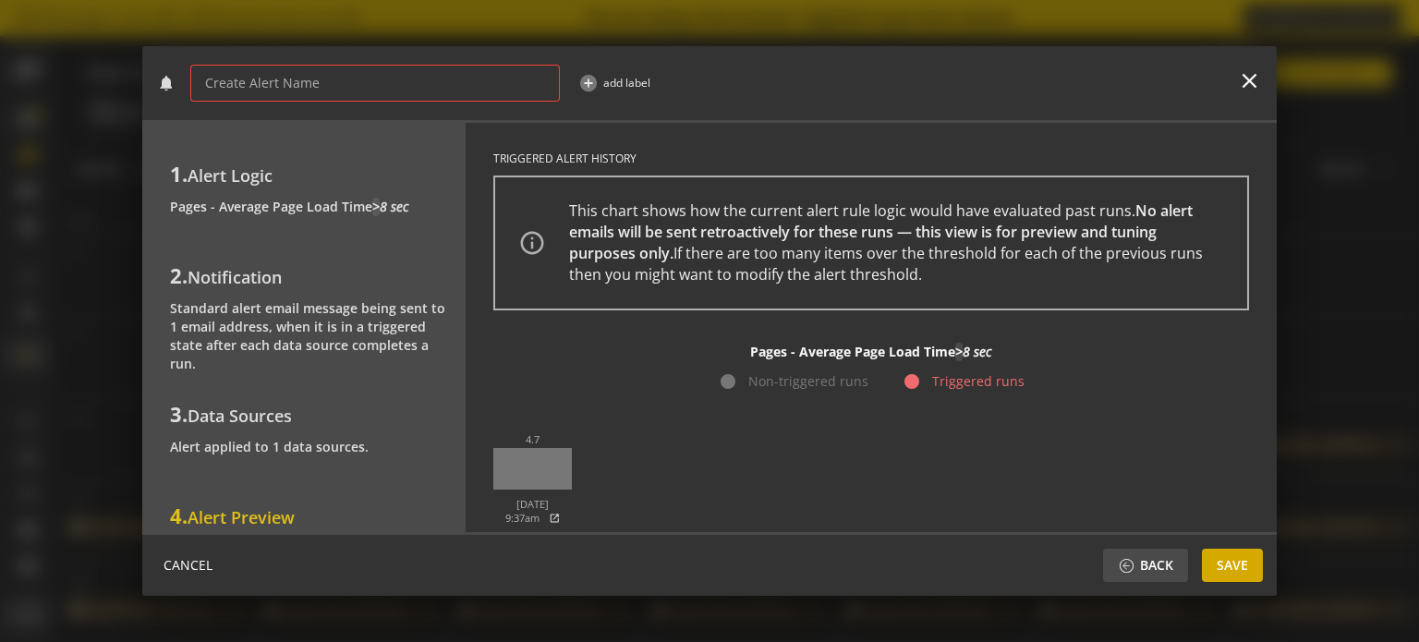
click at [1219, 564] on span "Save" at bounding box center [1231, 565] width 31 height 33
click at [431, 83] on input at bounding box center [375, 84] width 340 height 16
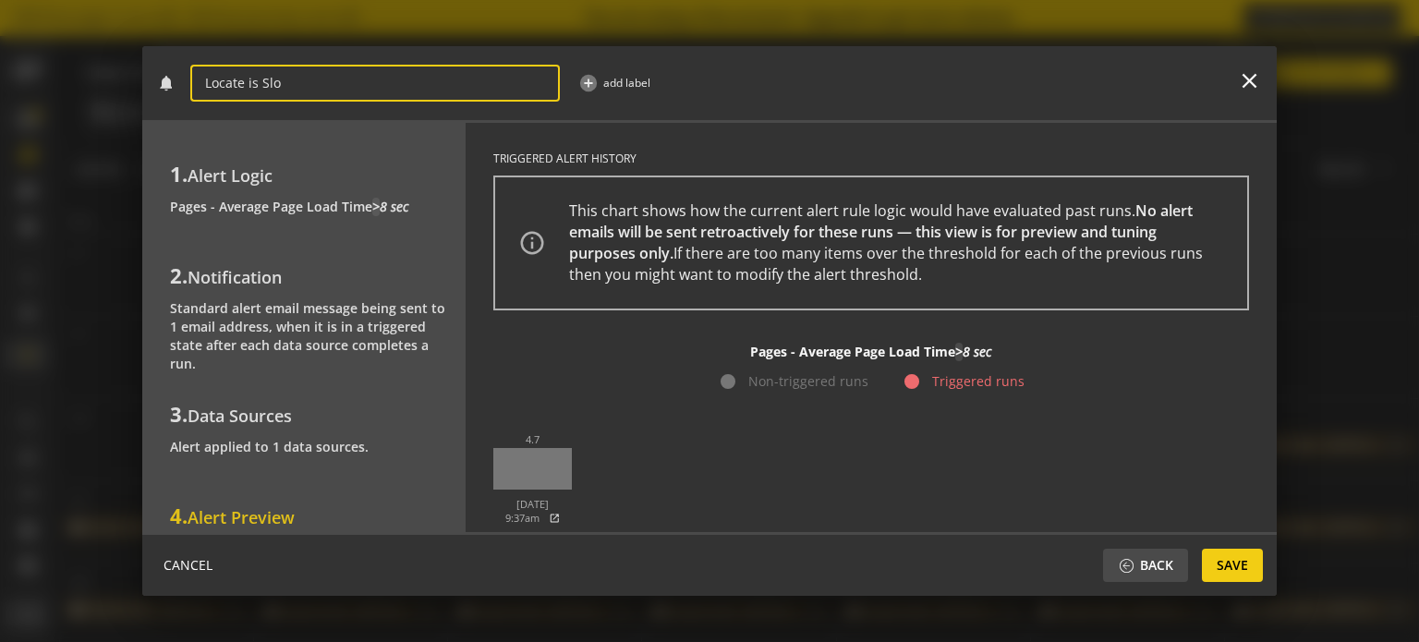
type input "Locate is Slow"
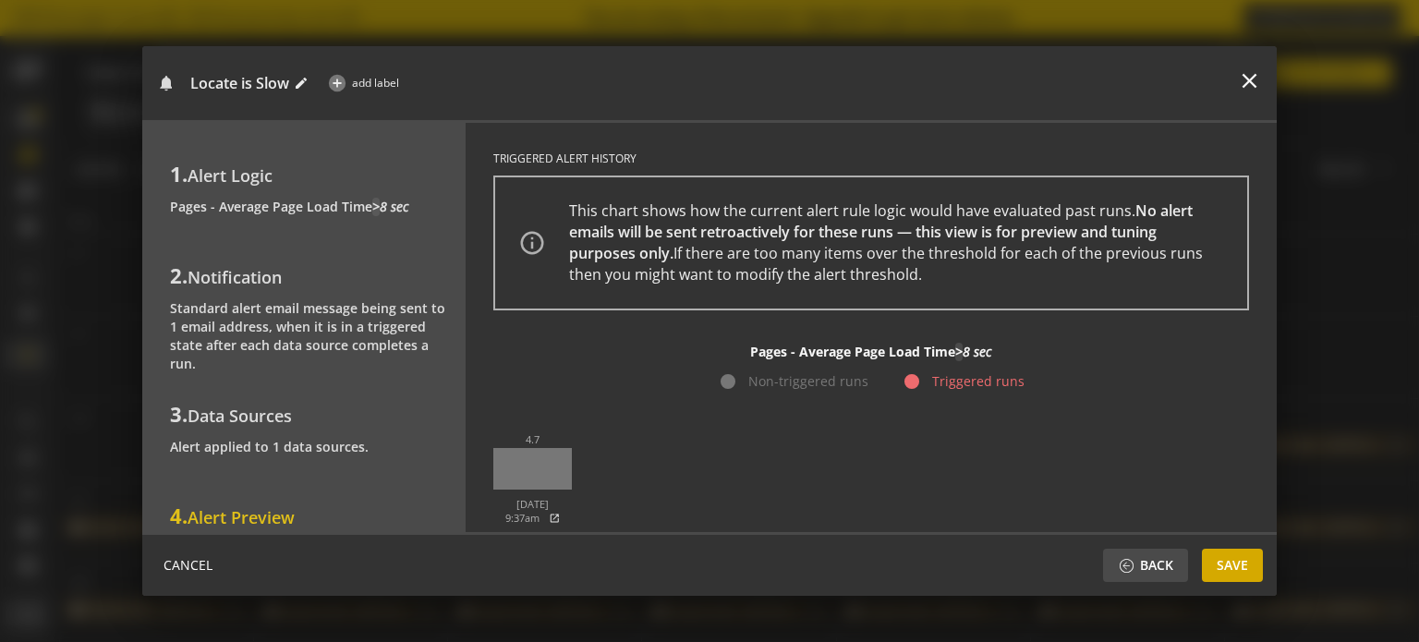
click at [1229, 572] on span "Save" at bounding box center [1231, 565] width 31 height 33
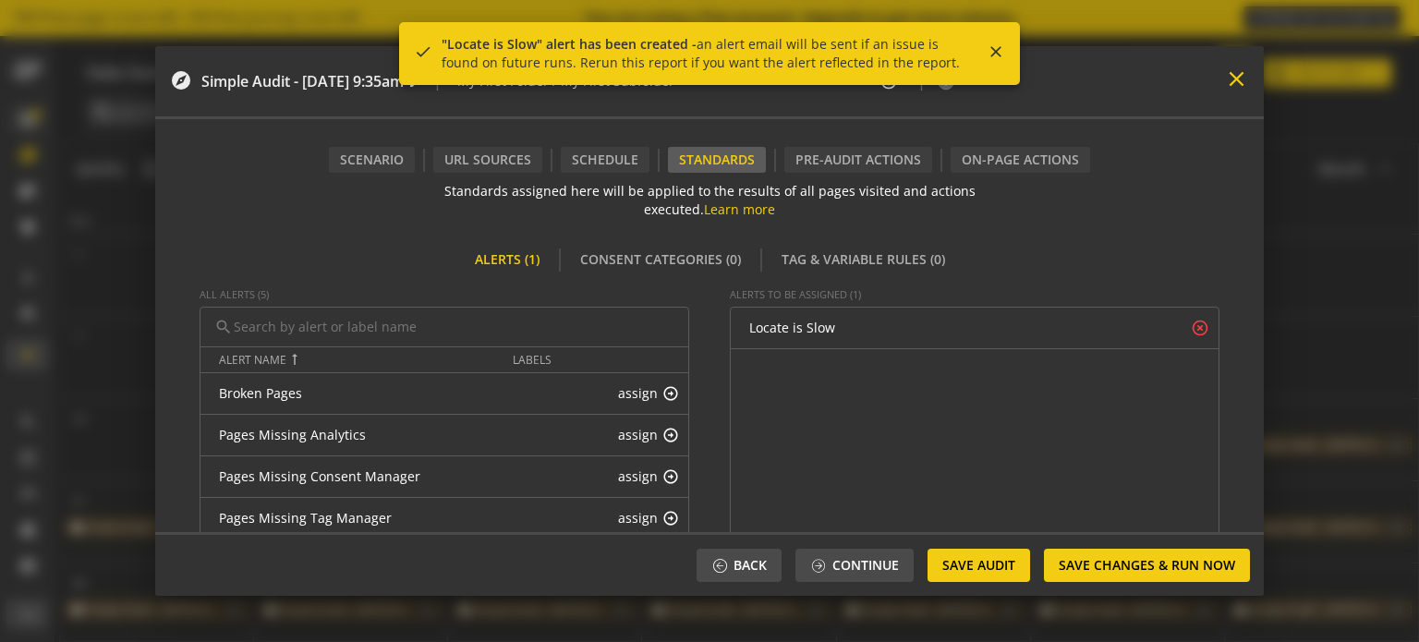
click at [1229, 80] on mat-icon "close" at bounding box center [1236, 78] width 25 height 25
